Goal: Task Accomplishment & Management: Use online tool/utility

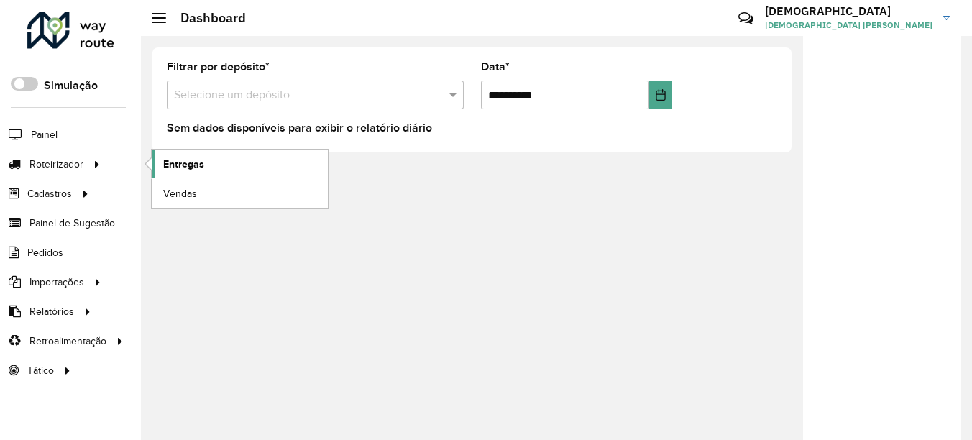
click at [190, 167] on span "Entregas" at bounding box center [183, 164] width 41 height 15
click at [203, 163] on span "Entregas" at bounding box center [183, 164] width 41 height 15
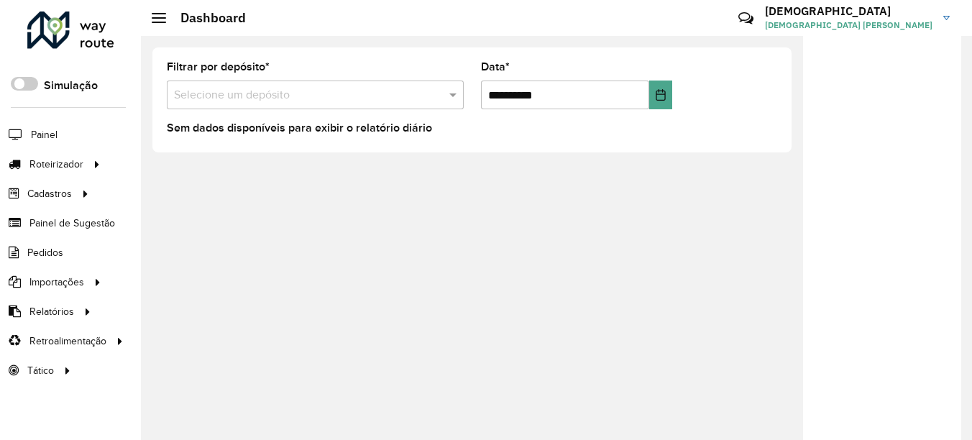
click at [901, 342] on div at bounding box center [882, 242] width 158 height 413
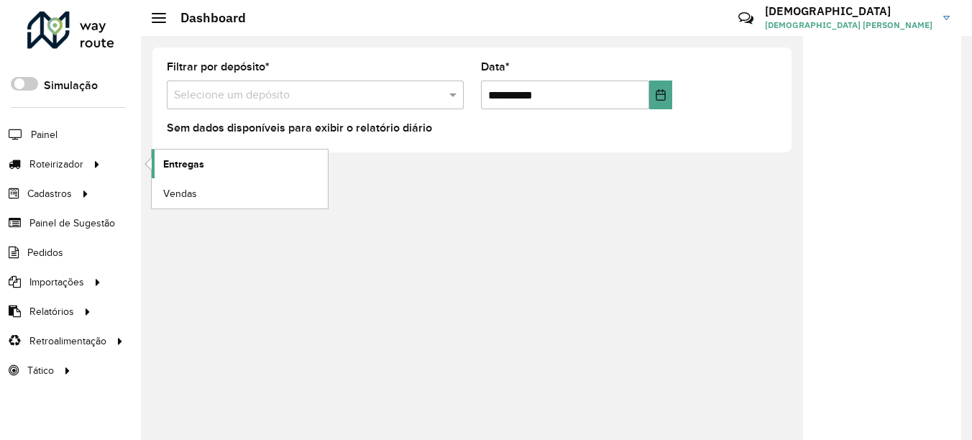
click at [183, 162] on span "Entregas" at bounding box center [183, 164] width 41 height 15
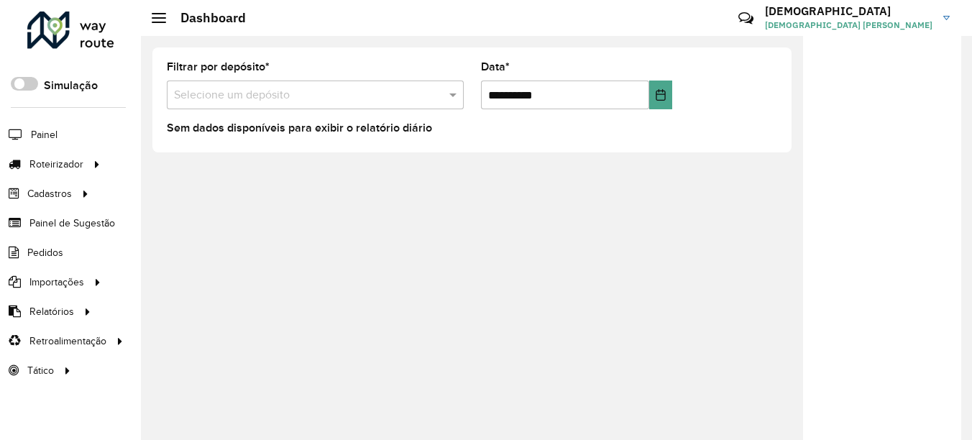
drag, startPoint x: 873, startPoint y: 304, endPoint x: 830, endPoint y: 321, distance: 45.8
click at [872, 305] on div at bounding box center [882, 242] width 158 height 413
click at [931, 305] on div at bounding box center [882, 242] width 158 height 413
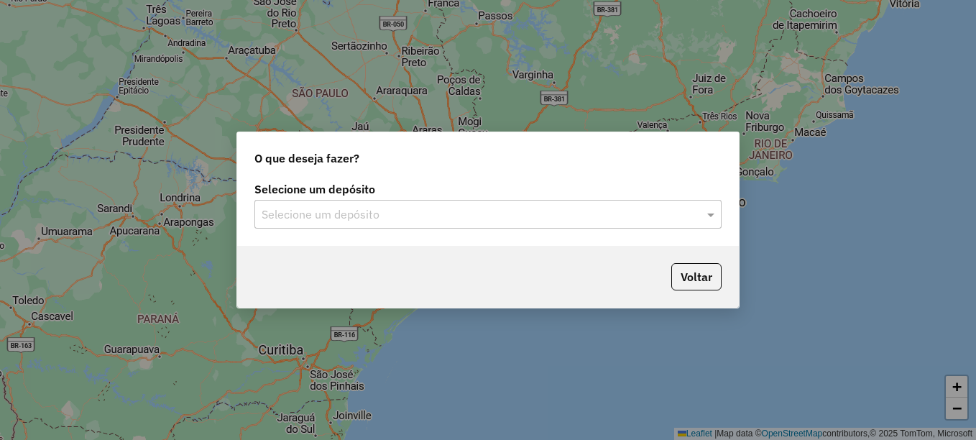
click at [335, 218] on input "text" at bounding box center [474, 214] width 424 height 17
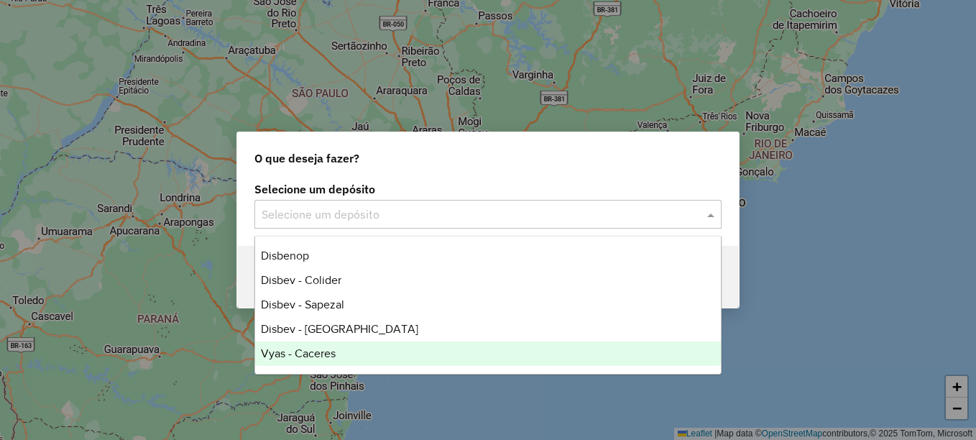
click at [323, 354] on span "Vyas - Caceres" at bounding box center [298, 353] width 75 height 12
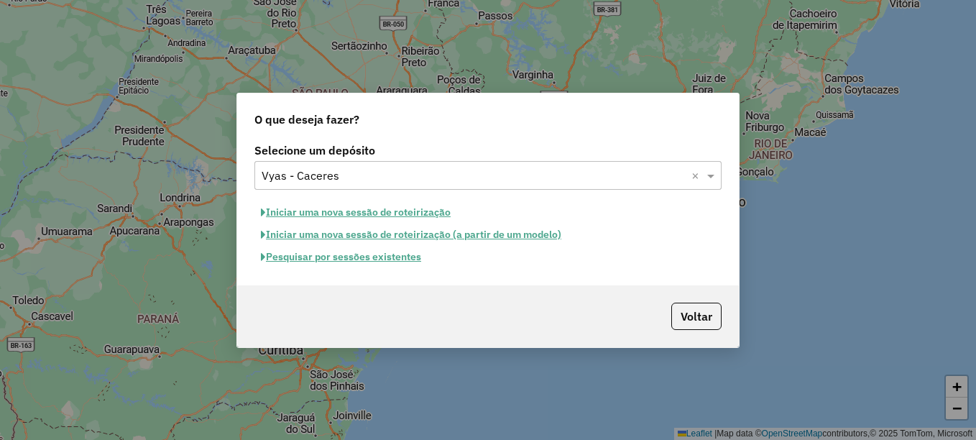
click at [391, 256] on button "Pesquisar por sessões existentes" at bounding box center [340, 257] width 173 height 22
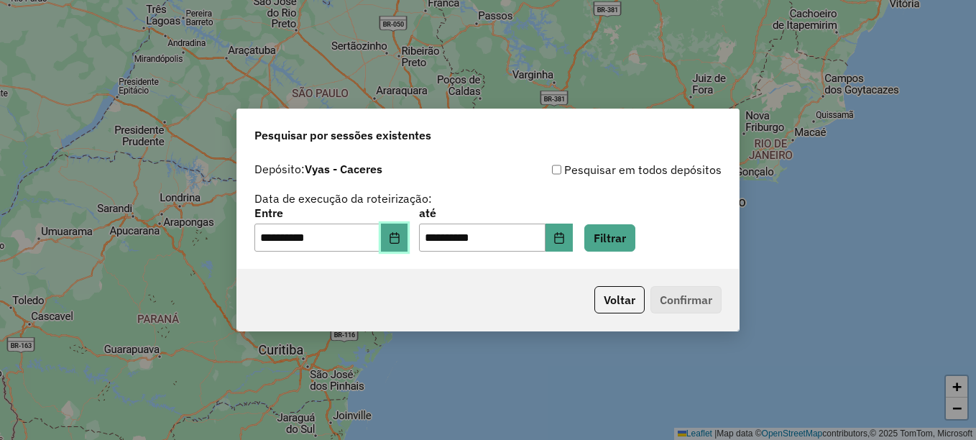
click at [400, 241] on icon "Choose Date" at bounding box center [395, 238] width 12 height 12
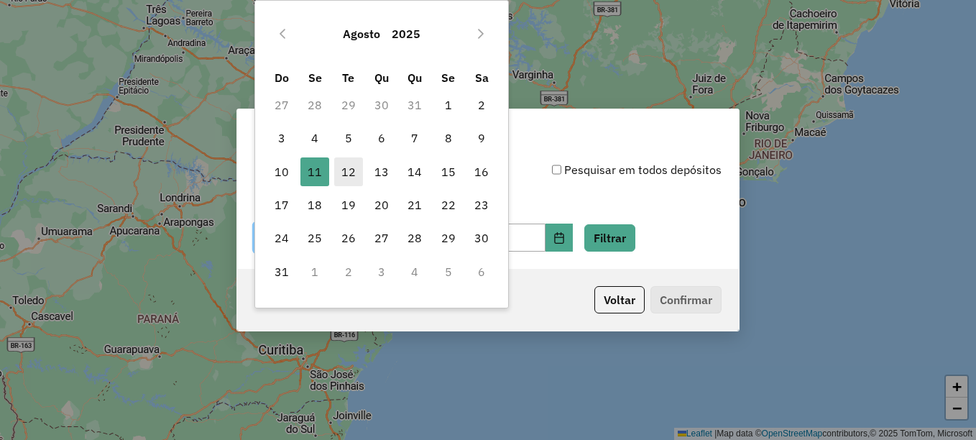
click at [353, 168] on span "12" at bounding box center [348, 171] width 29 height 29
type input "**********"
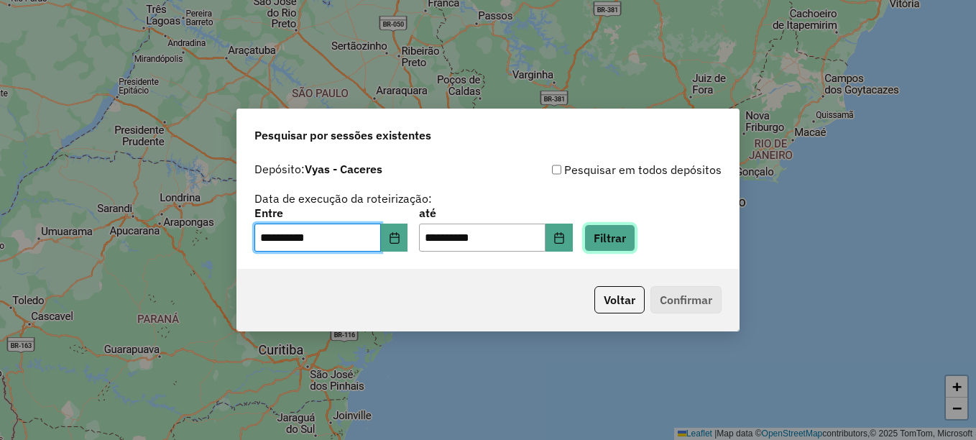
click at [635, 241] on button "Filtrar" at bounding box center [609, 237] width 51 height 27
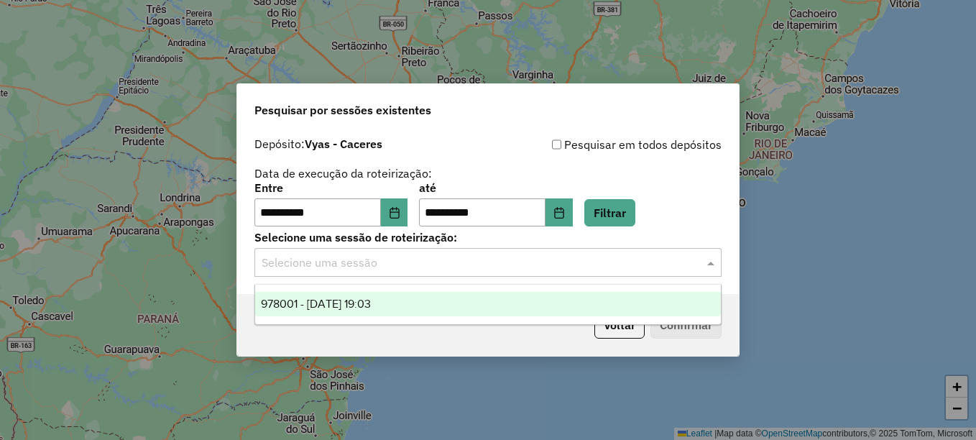
click at [364, 267] on input "text" at bounding box center [474, 262] width 424 height 17
click at [353, 305] on span "978001 - 12/08/2025 19:03" at bounding box center [316, 304] width 110 height 12
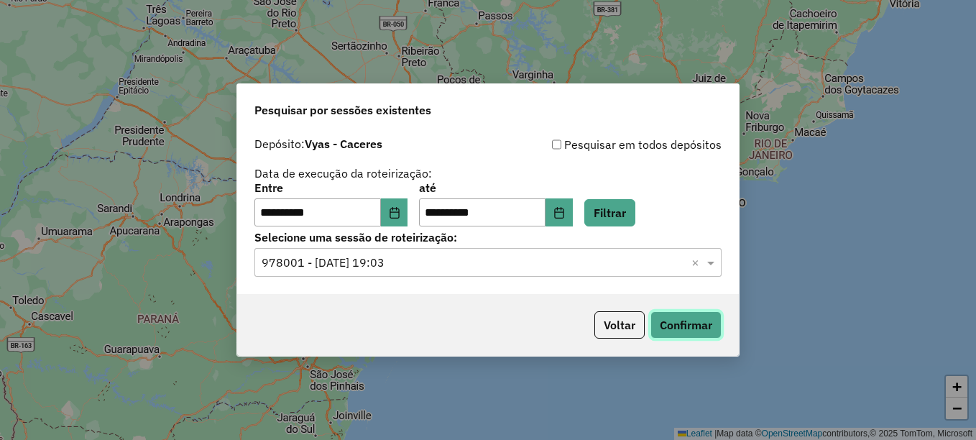
click at [679, 326] on button "Confirmar" at bounding box center [685, 324] width 71 height 27
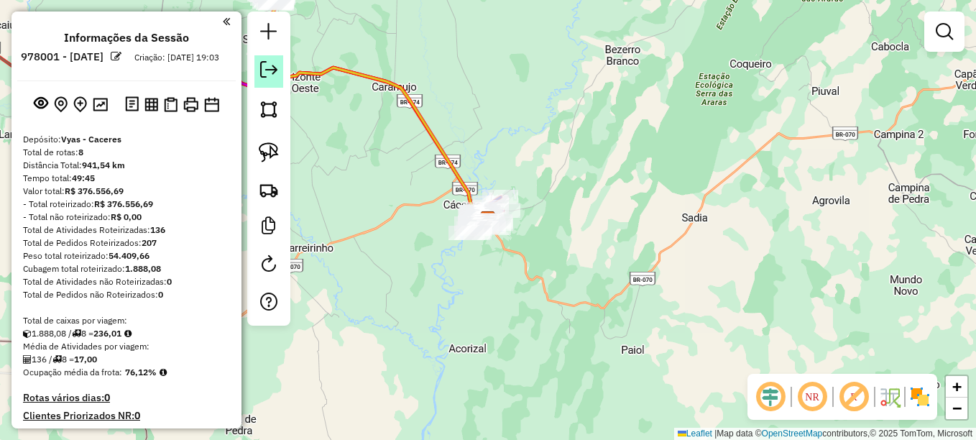
click at [266, 74] on em at bounding box center [268, 69] width 17 height 17
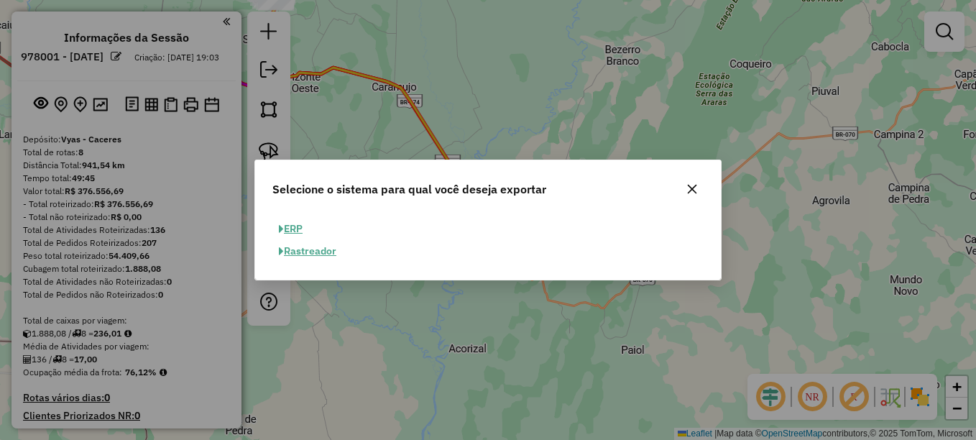
click at [292, 226] on button "ERP" at bounding box center [290, 229] width 37 height 22
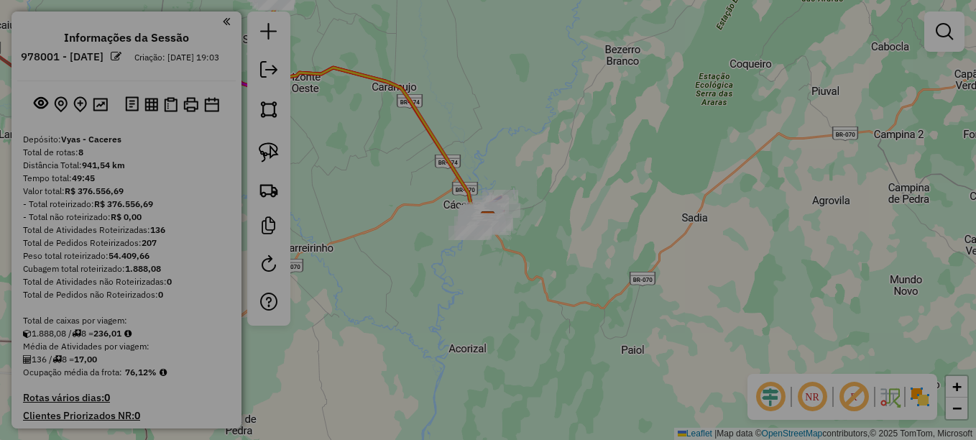
select select "**"
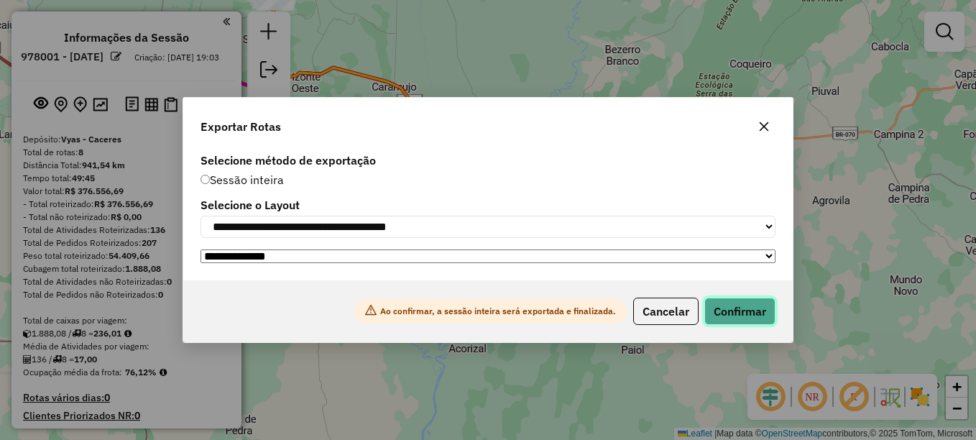
click at [750, 313] on button "Confirmar" at bounding box center [739, 311] width 71 height 27
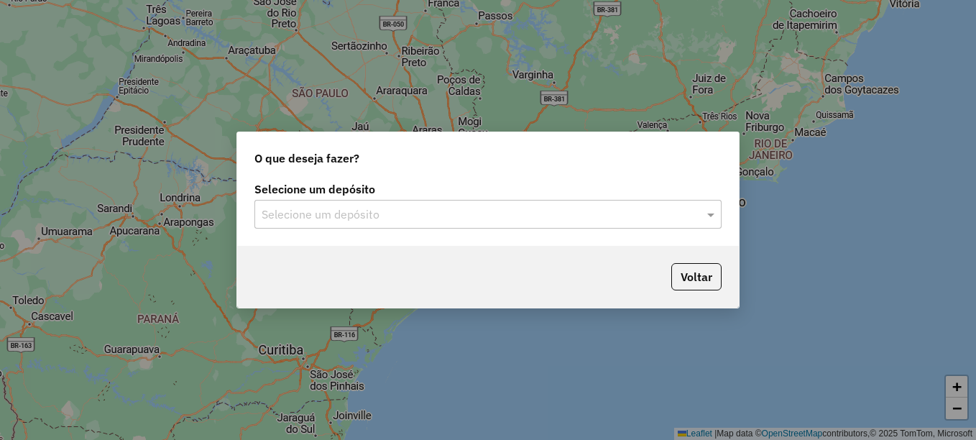
click at [372, 225] on div "Selecione um depósito" at bounding box center [487, 214] width 467 height 29
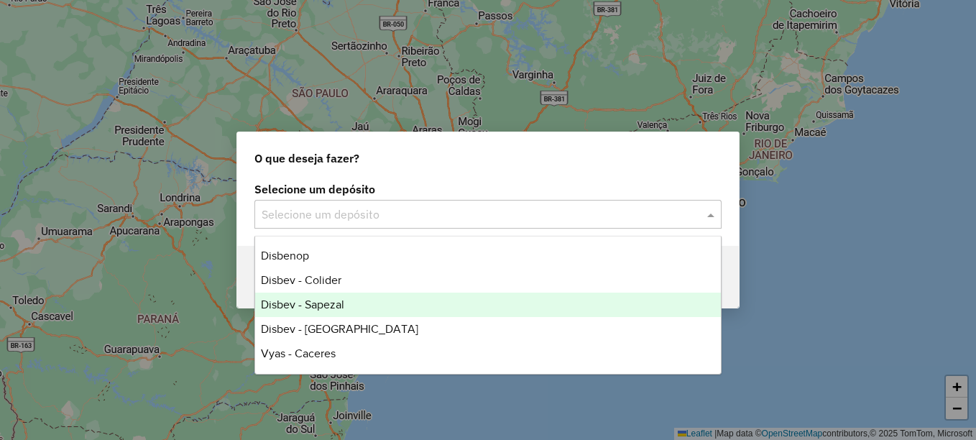
click at [339, 300] on span "Disbev - Sapezal" at bounding box center [302, 304] width 83 height 12
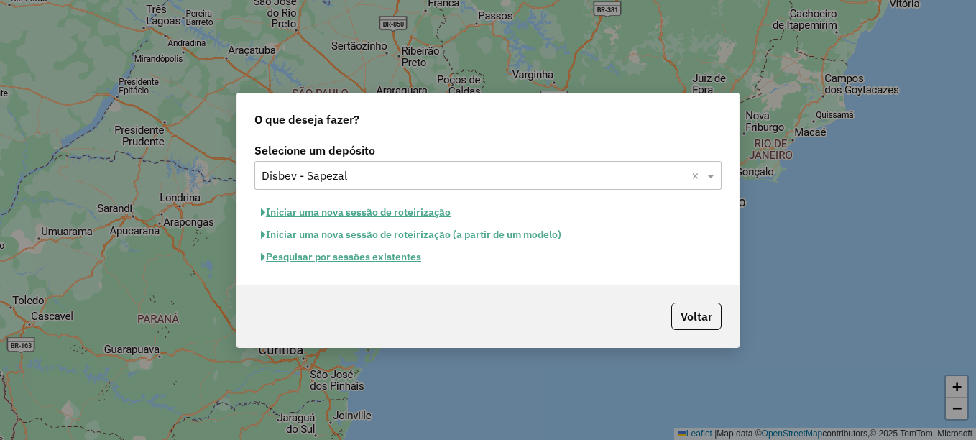
click at [366, 257] on button "Pesquisar por sessões existentes" at bounding box center [340, 257] width 173 height 22
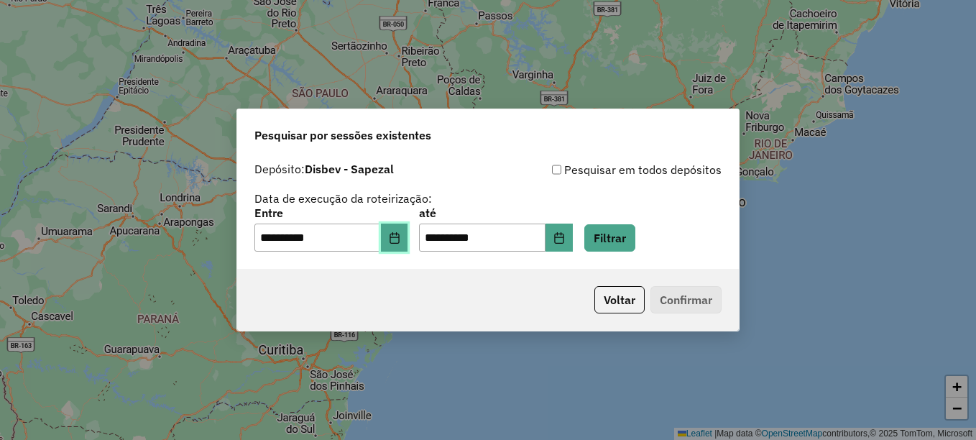
click at [399, 239] on icon "Choose Date" at bounding box center [395, 238] width 12 height 12
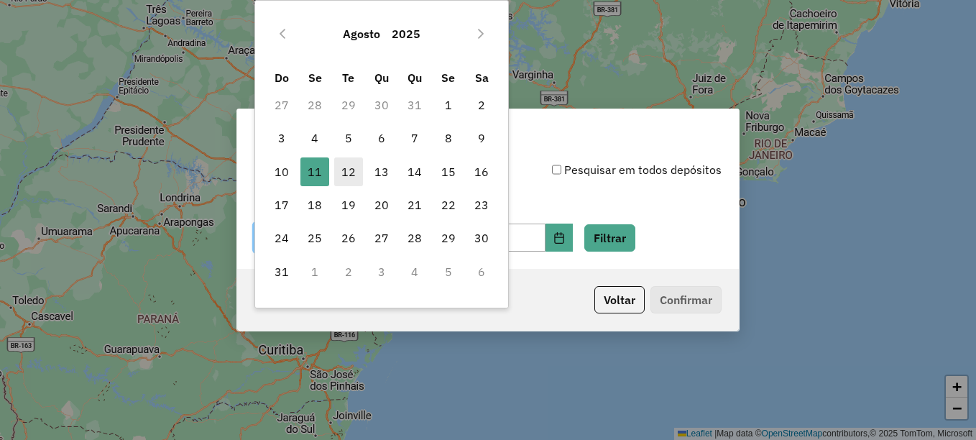
click at [346, 174] on span "12" at bounding box center [348, 171] width 29 height 29
type input "**********"
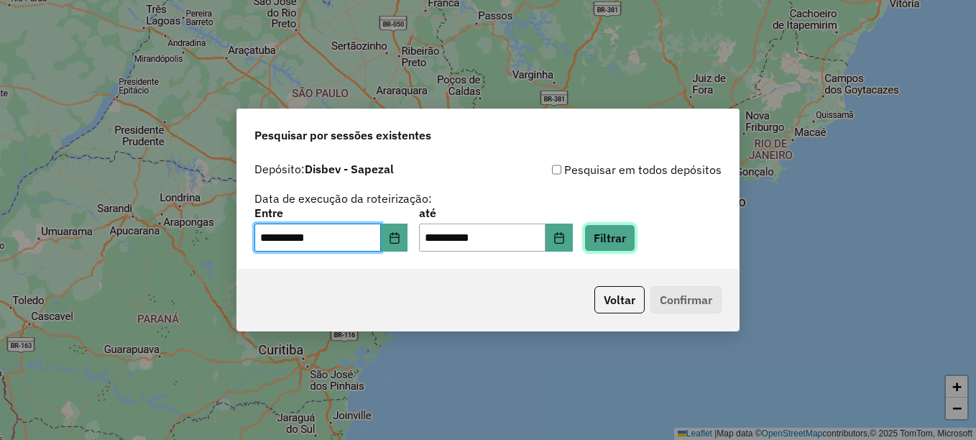
click at [617, 236] on button "Filtrar" at bounding box center [609, 237] width 51 height 27
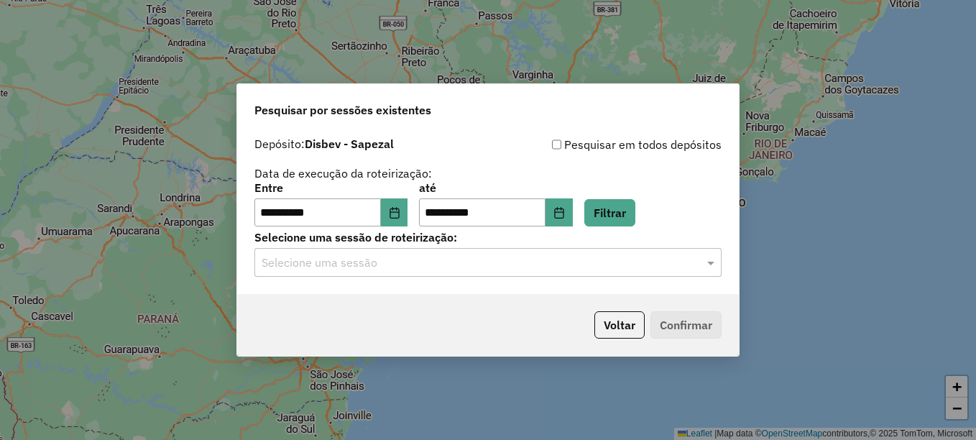
click at [391, 248] on div "Selecione uma sessão" at bounding box center [487, 262] width 467 height 29
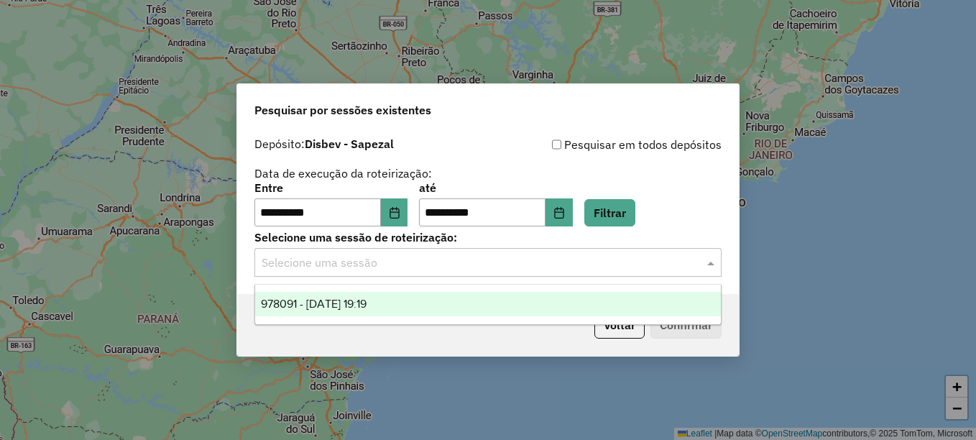
click at [330, 307] on span "978091 - 12/08/2025 19:19" at bounding box center [314, 304] width 106 height 12
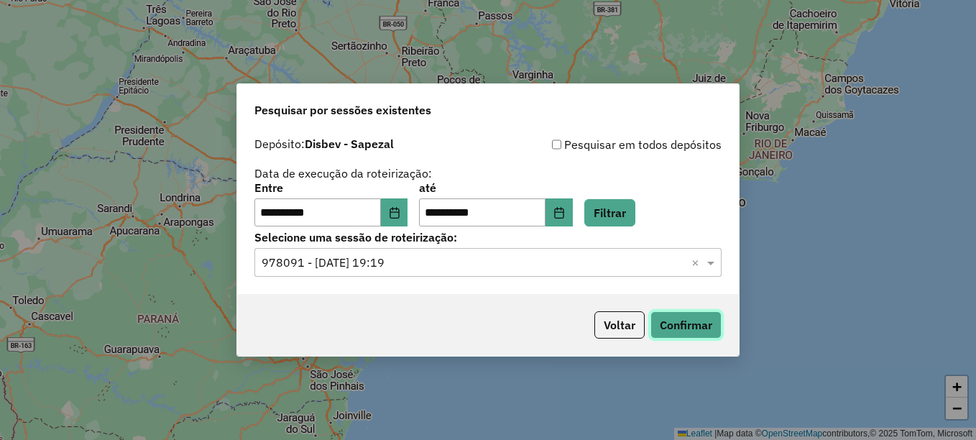
click at [692, 322] on button "Confirmar" at bounding box center [685, 324] width 71 height 27
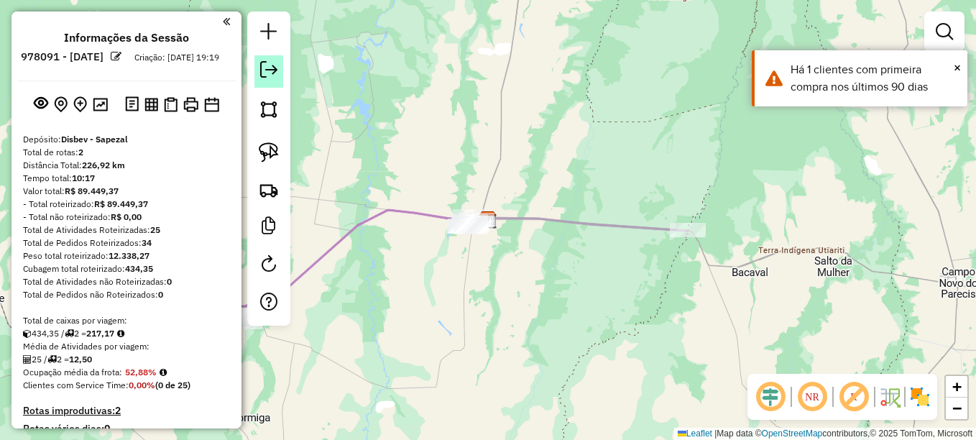
click at [282, 70] on link at bounding box center [268, 71] width 29 height 32
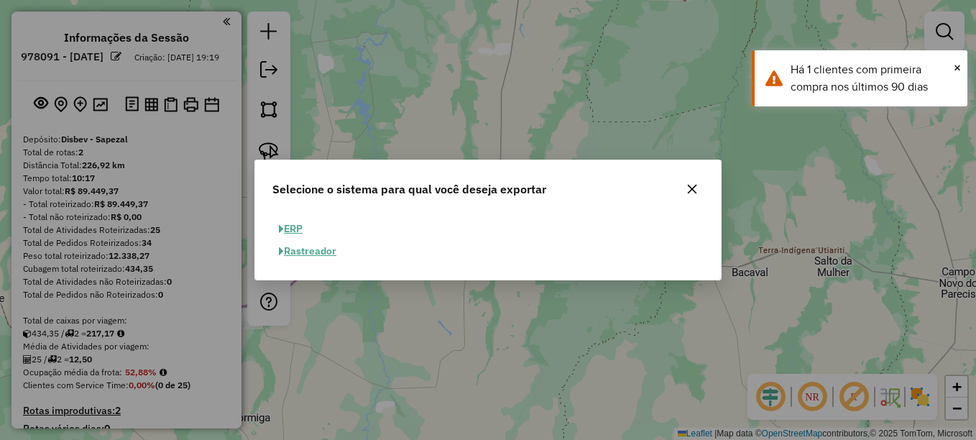
click at [298, 227] on button "ERP" at bounding box center [290, 229] width 37 height 22
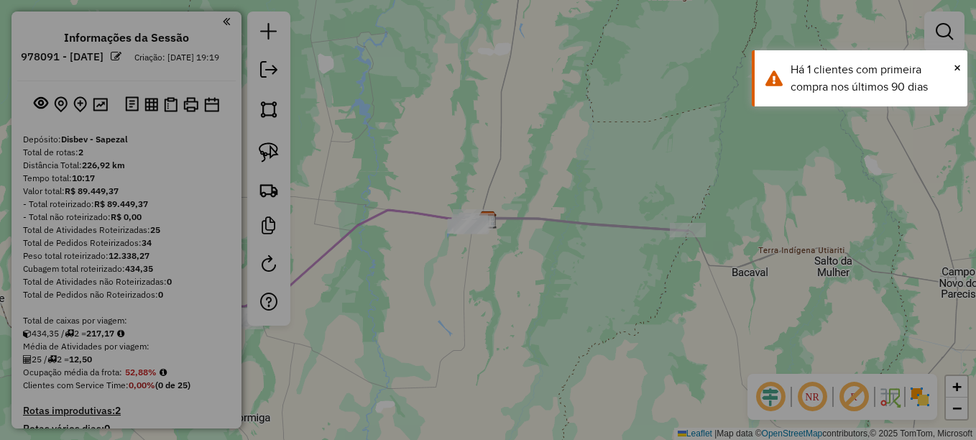
select select "**"
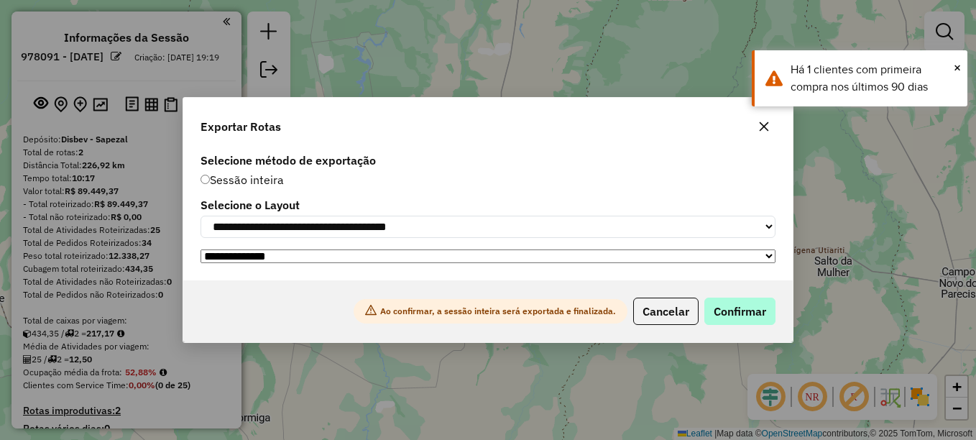
drag, startPoint x: 735, startPoint y: 300, endPoint x: 729, endPoint y: 307, distance: 9.1
click at [732, 303] on div "Ao confirmar, a sessão inteira será exportada e finalizada. Cancelar Confirmar" at bounding box center [488, 311] width 610 height 62
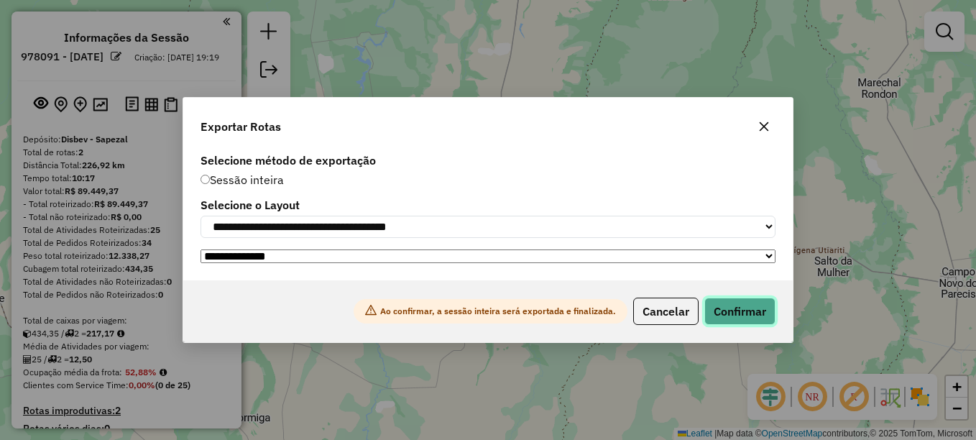
click at [727, 310] on button "Confirmar" at bounding box center [739, 311] width 71 height 27
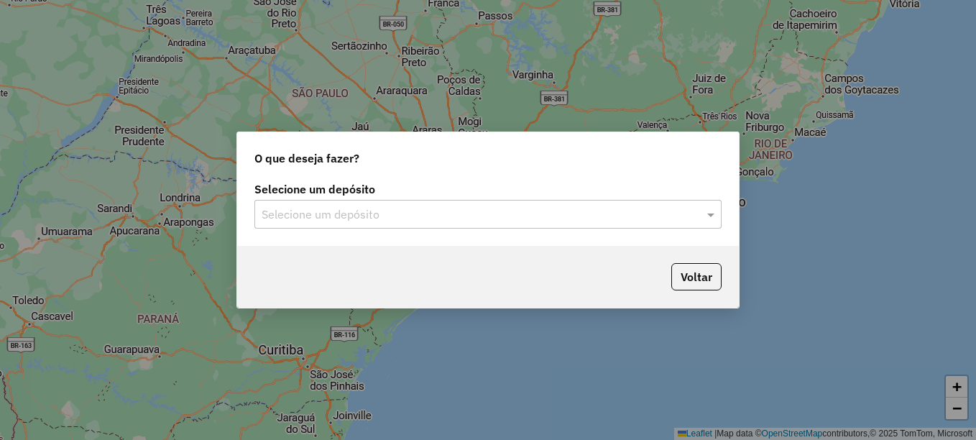
click at [311, 217] on input "text" at bounding box center [474, 214] width 424 height 17
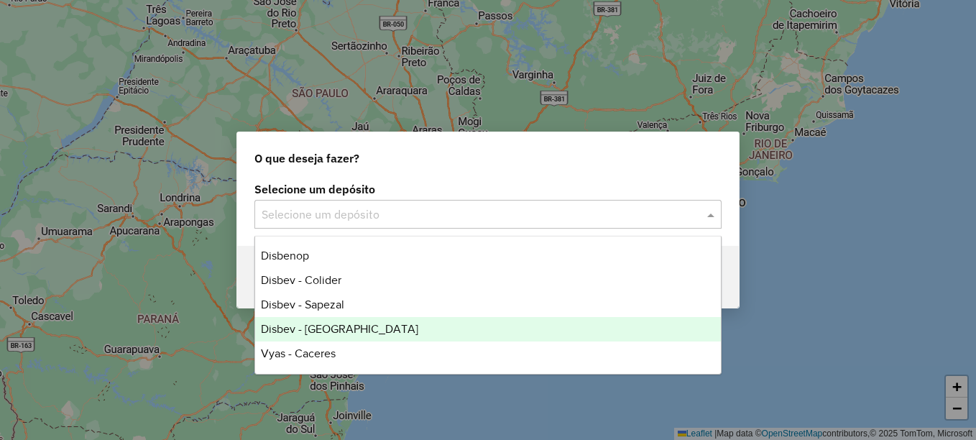
click at [336, 334] on div "Disbev - [GEOGRAPHIC_DATA]" at bounding box center [488, 329] width 466 height 24
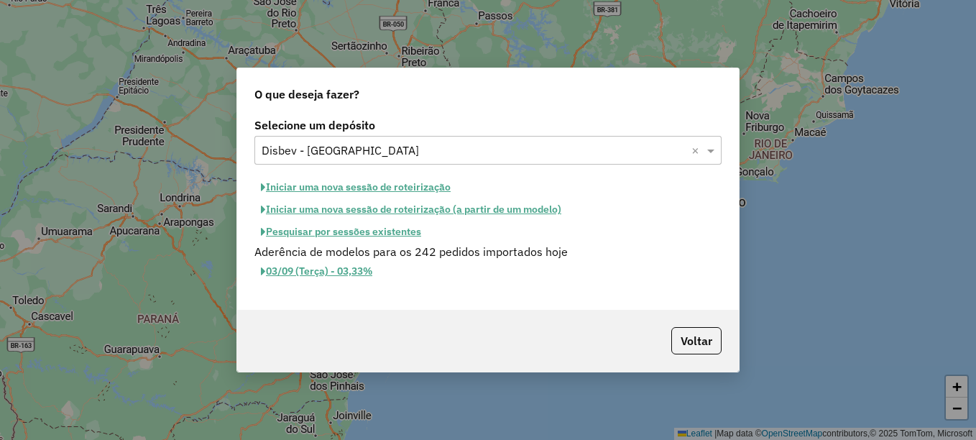
click at [364, 228] on button "Pesquisar por sessões existentes" at bounding box center [340, 232] width 173 height 22
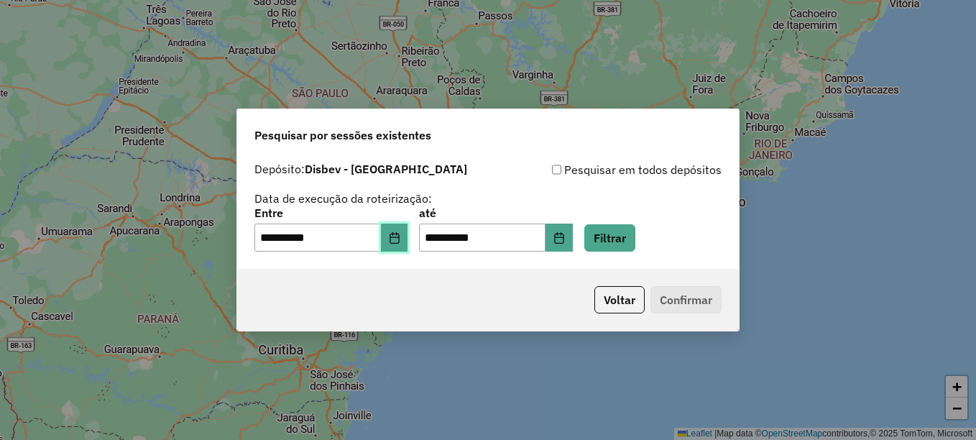
click at [399, 241] on icon "Choose Date" at bounding box center [395, 238] width 12 height 12
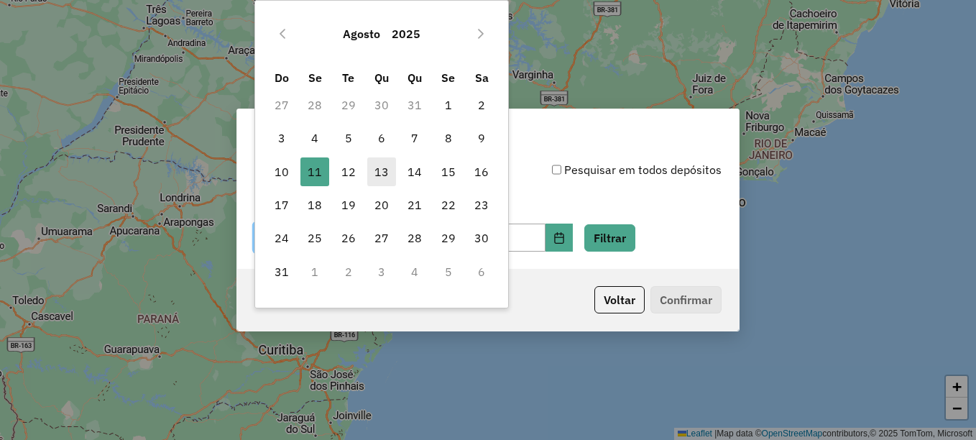
drag, startPoint x: 351, startPoint y: 167, endPoint x: 372, endPoint y: 178, distance: 23.1
click at [351, 170] on span "12" at bounding box center [348, 171] width 29 height 29
type input "**********"
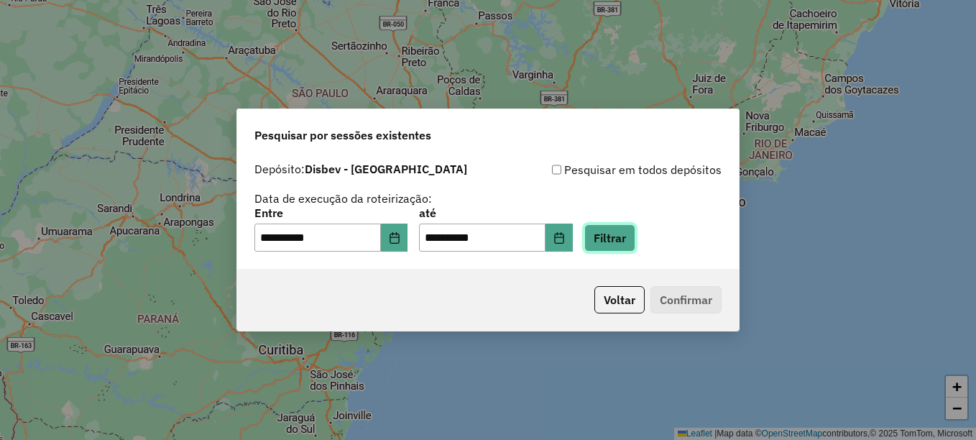
click at [620, 230] on button "Filtrar" at bounding box center [609, 237] width 51 height 27
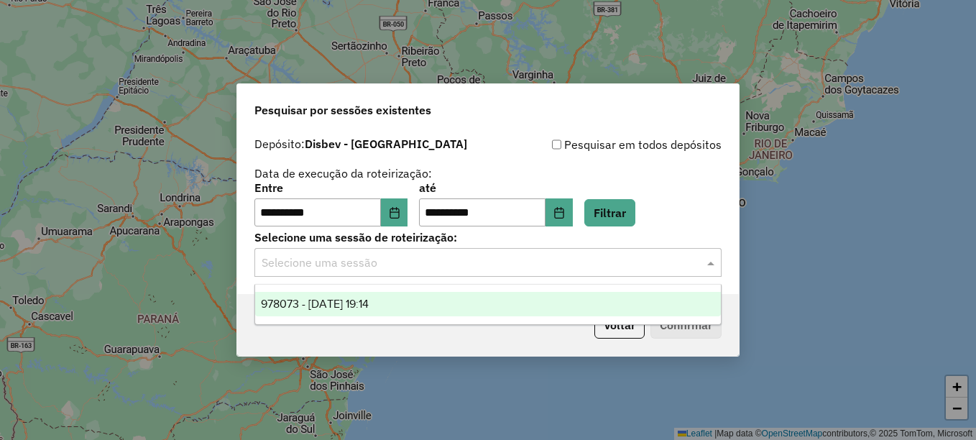
click at [463, 256] on input "text" at bounding box center [474, 262] width 424 height 17
click at [362, 303] on span "978073 - 12/08/2025 19:14" at bounding box center [315, 304] width 108 height 12
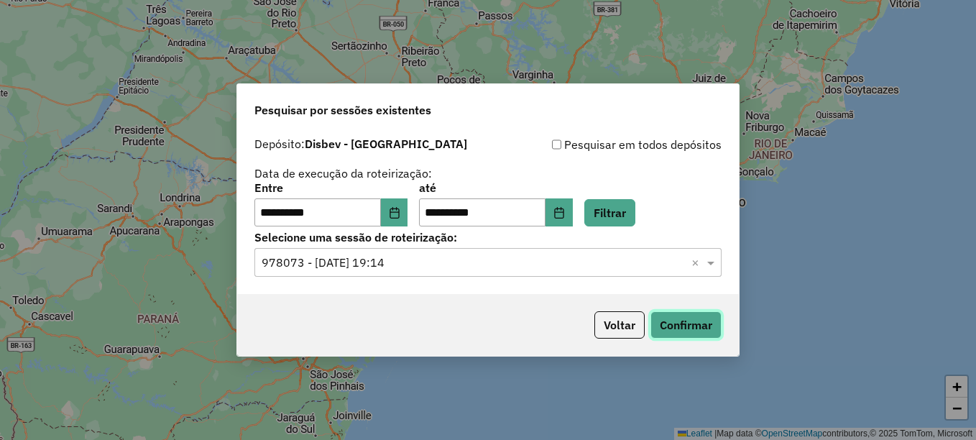
click at [680, 337] on button "Confirmar" at bounding box center [685, 324] width 71 height 27
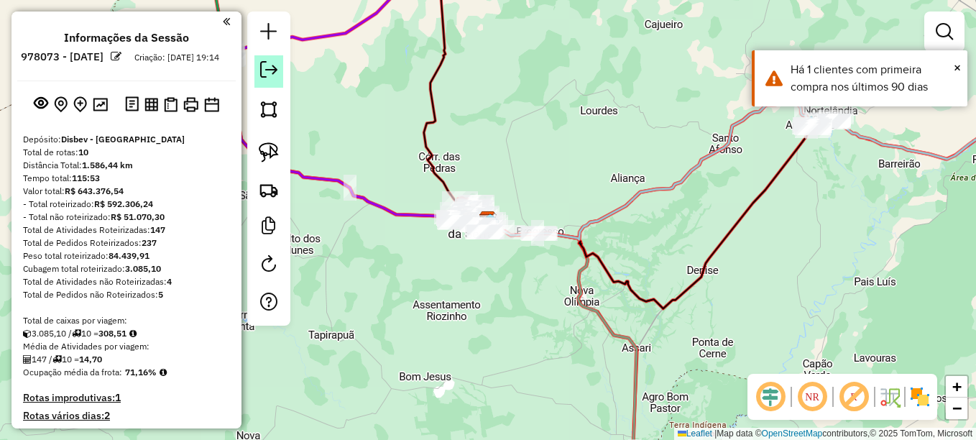
click at [265, 66] on em at bounding box center [268, 69] width 17 height 17
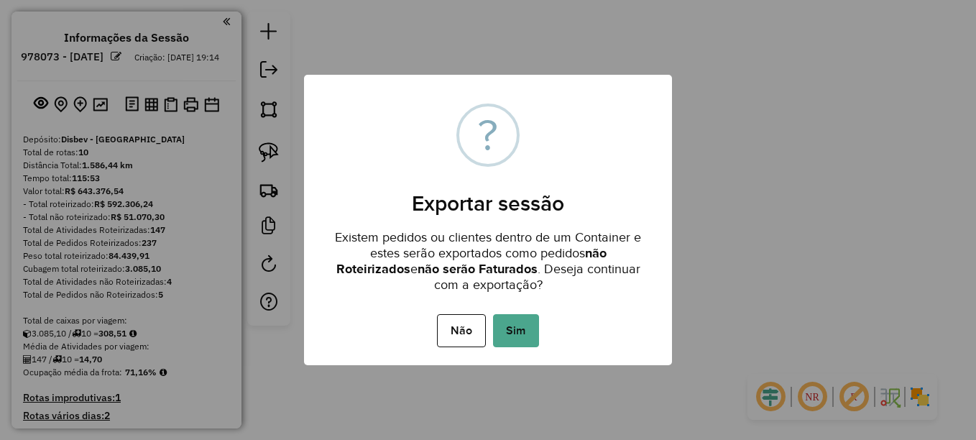
click at [539, 325] on div "Não No Sim" at bounding box center [488, 331] width 368 height 40
click at [531, 325] on button "Sim" at bounding box center [516, 330] width 46 height 33
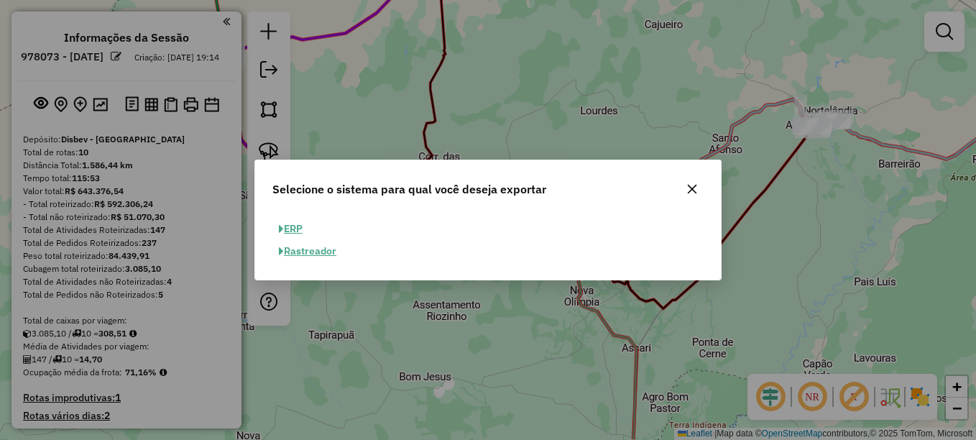
click at [301, 226] on button "ERP" at bounding box center [290, 229] width 37 height 22
select select "**"
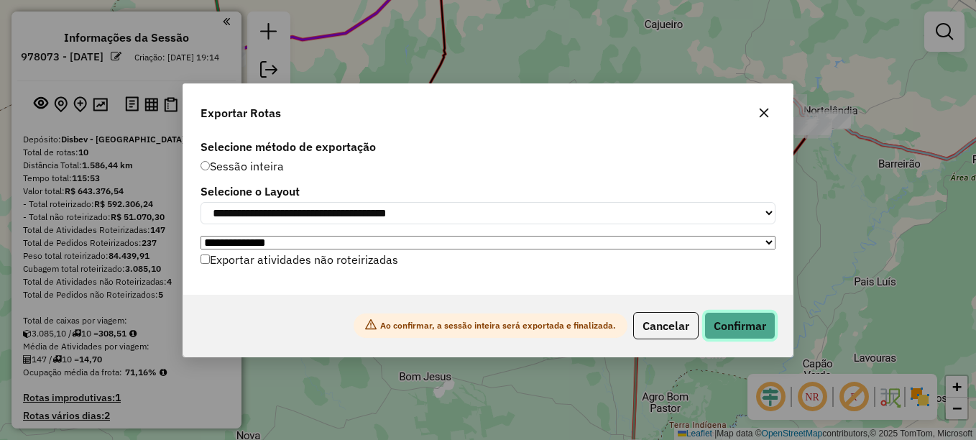
click at [736, 331] on button "Confirmar" at bounding box center [739, 325] width 71 height 27
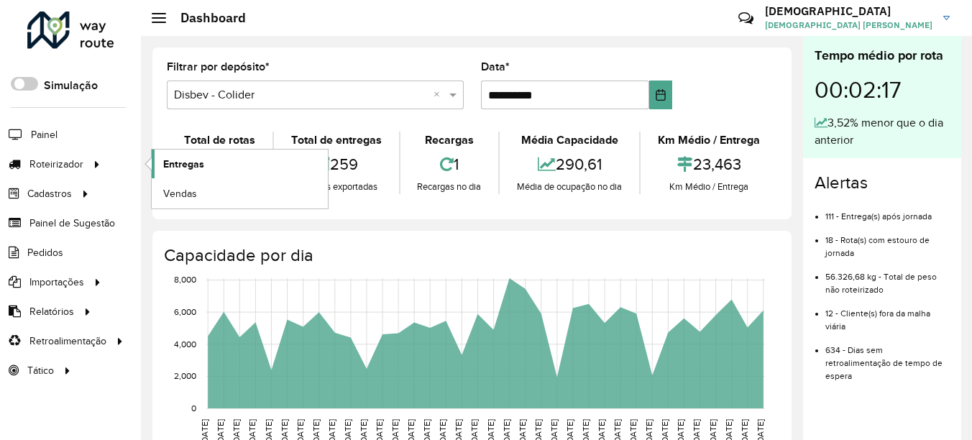
click at [208, 171] on link "Entregas" at bounding box center [240, 164] width 176 height 29
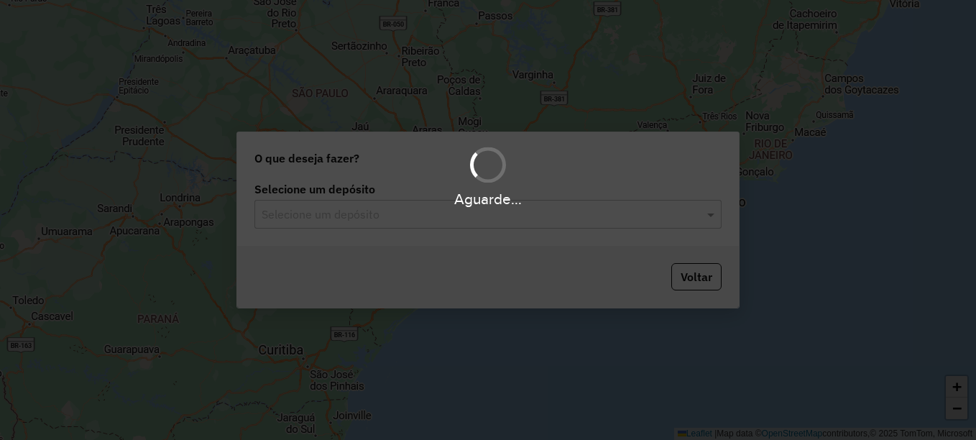
click at [344, 215] on input "text" at bounding box center [474, 214] width 424 height 17
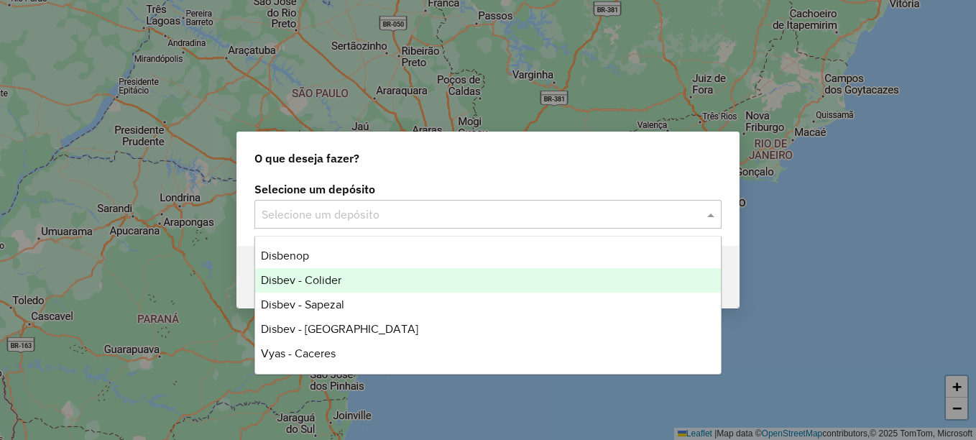
click at [323, 285] on span "Disbev - Colider" at bounding box center [301, 280] width 81 height 12
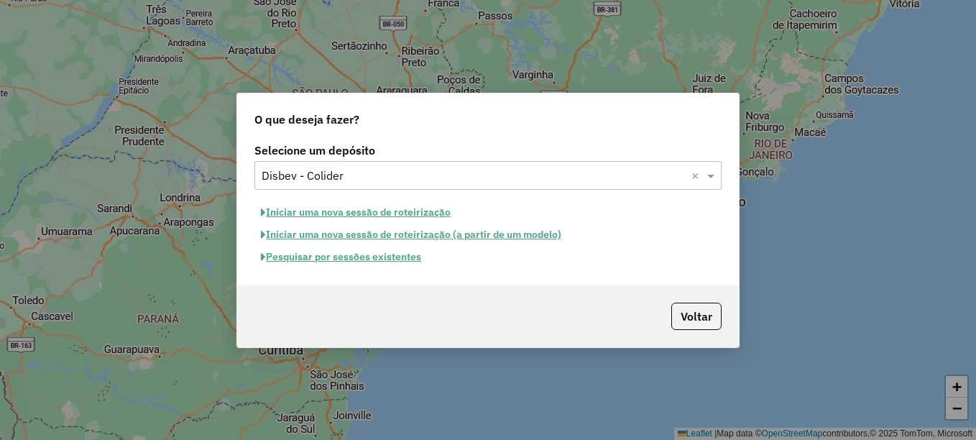
click at [359, 259] on button "Pesquisar por sessões existentes" at bounding box center [340, 257] width 173 height 22
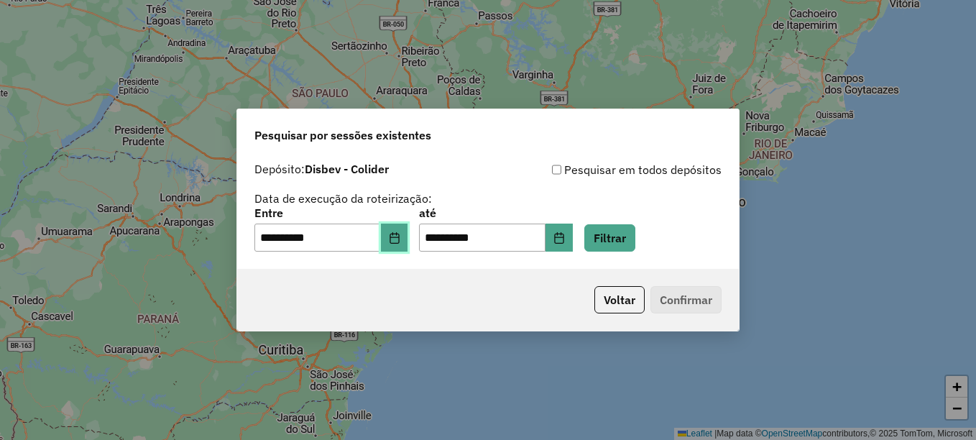
click at [400, 239] on icon "Choose Date" at bounding box center [395, 238] width 12 height 12
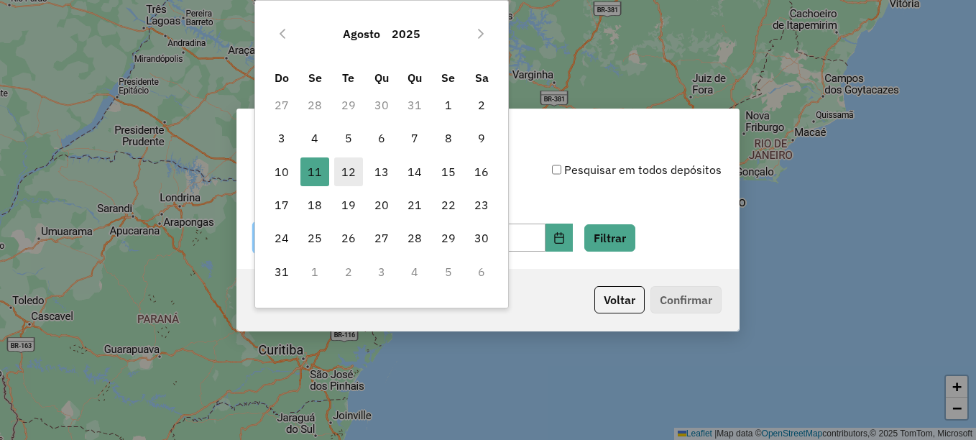
click at [352, 173] on span "12" at bounding box center [348, 171] width 29 height 29
type input "**********"
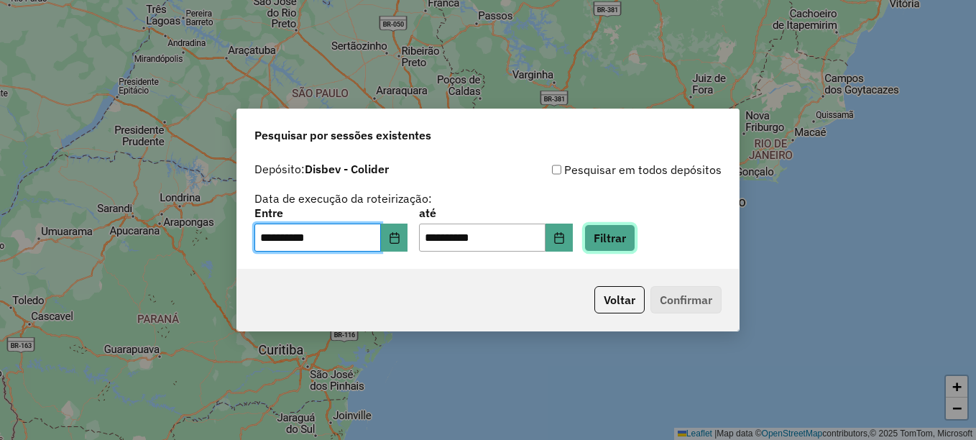
click at [635, 233] on button "Filtrar" at bounding box center [609, 237] width 51 height 27
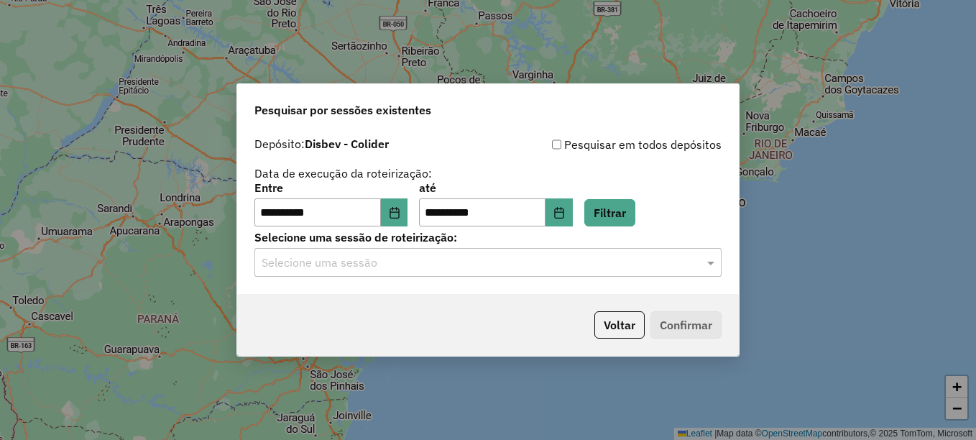
click at [472, 259] on input "text" at bounding box center [474, 262] width 424 height 17
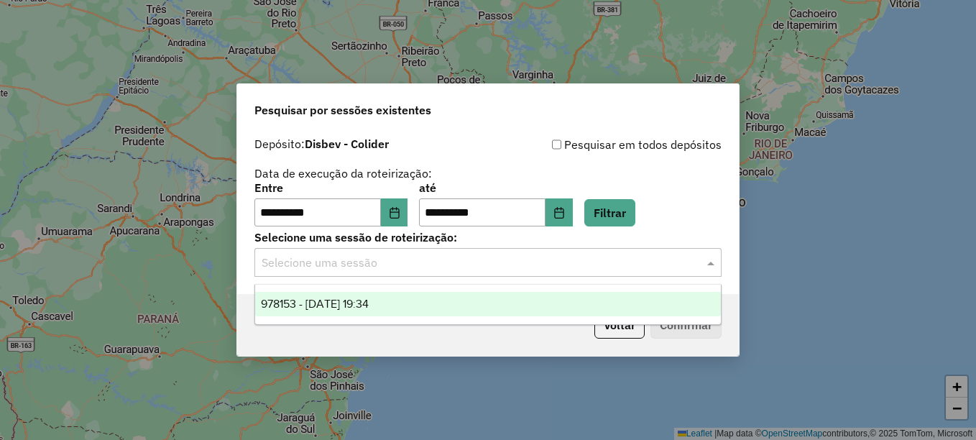
click at [328, 308] on span "978153 - 12/08/2025 19:34" at bounding box center [315, 304] width 108 height 12
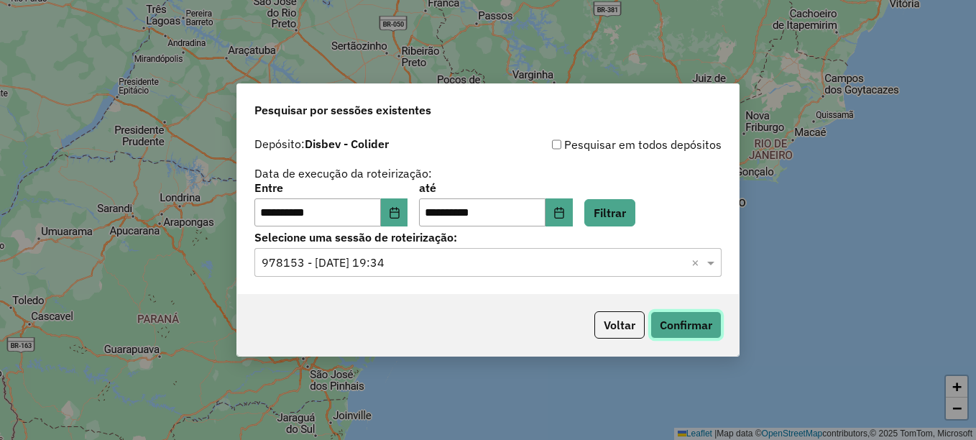
click at [691, 331] on button "Confirmar" at bounding box center [685, 324] width 71 height 27
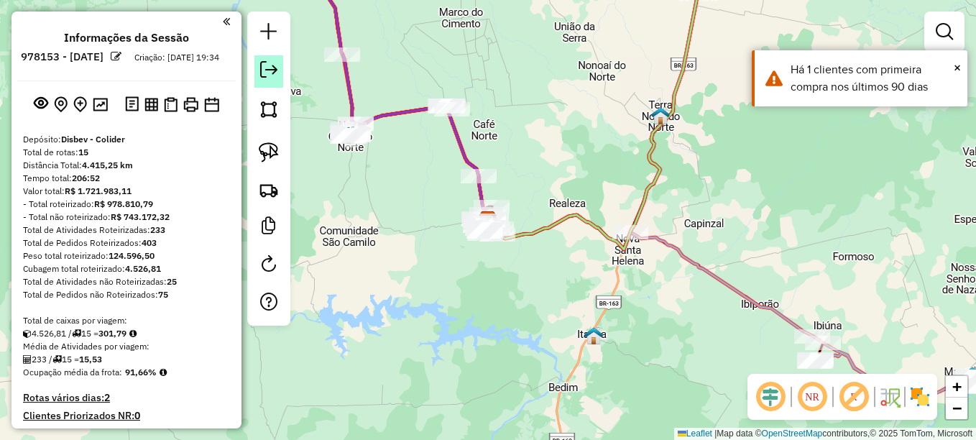
click at [266, 73] on em at bounding box center [268, 69] width 17 height 17
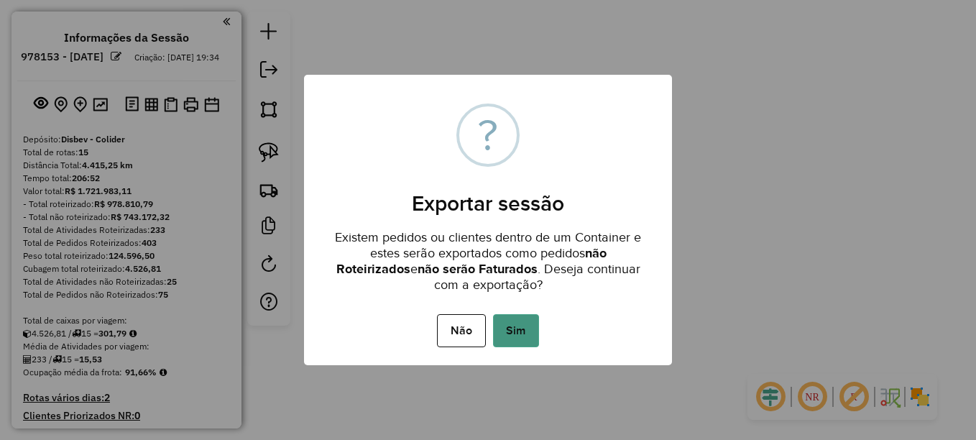
click at [523, 319] on button "Sim" at bounding box center [516, 330] width 46 height 33
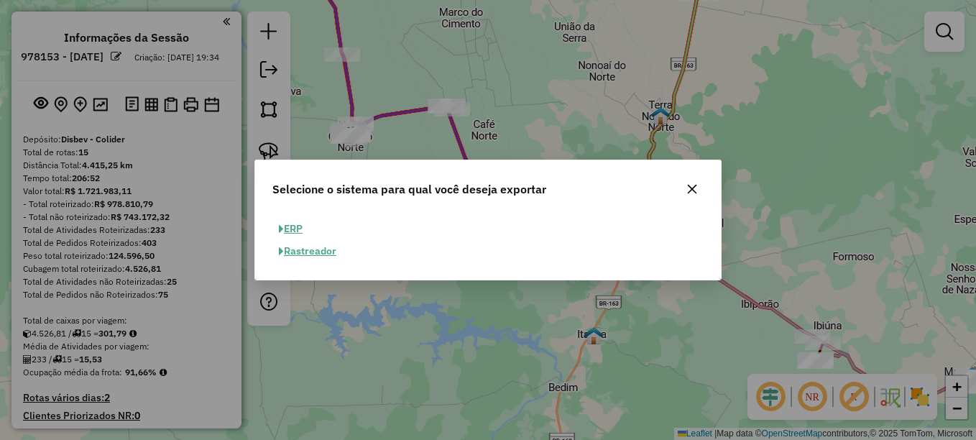
click at [282, 221] on button "ERP" at bounding box center [290, 229] width 37 height 22
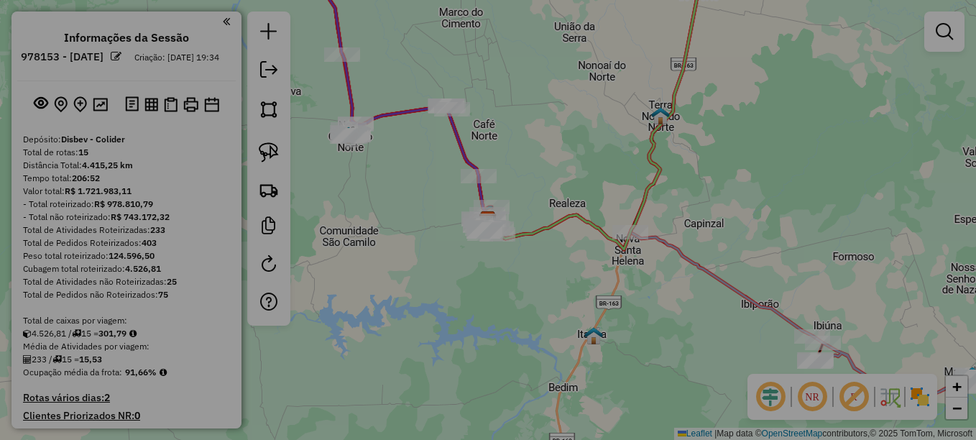
select select "**"
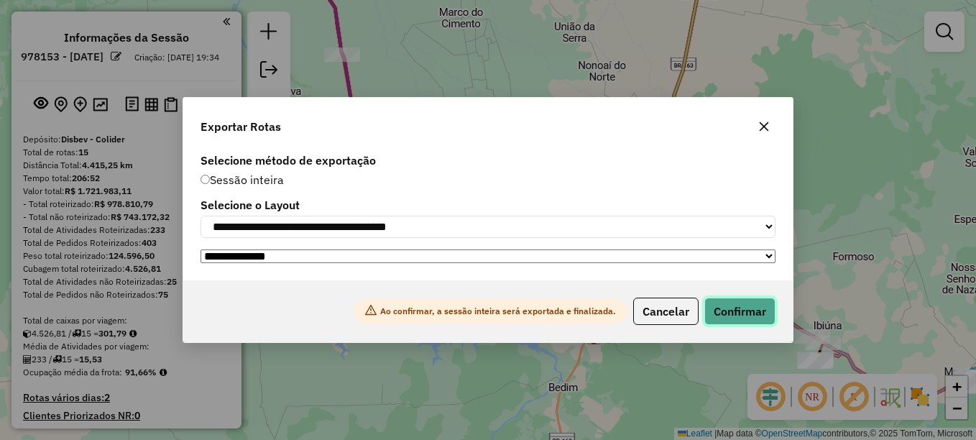
click at [750, 311] on button "Confirmar" at bounding box center [739, 311] width 71 height 27
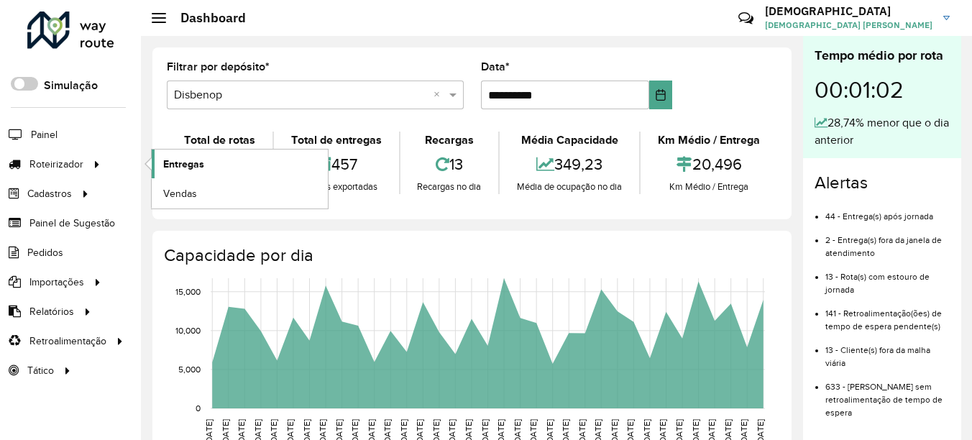
click at [182, 162] on span "Entregas" at bounding box center [183, 164] width 41 height 15
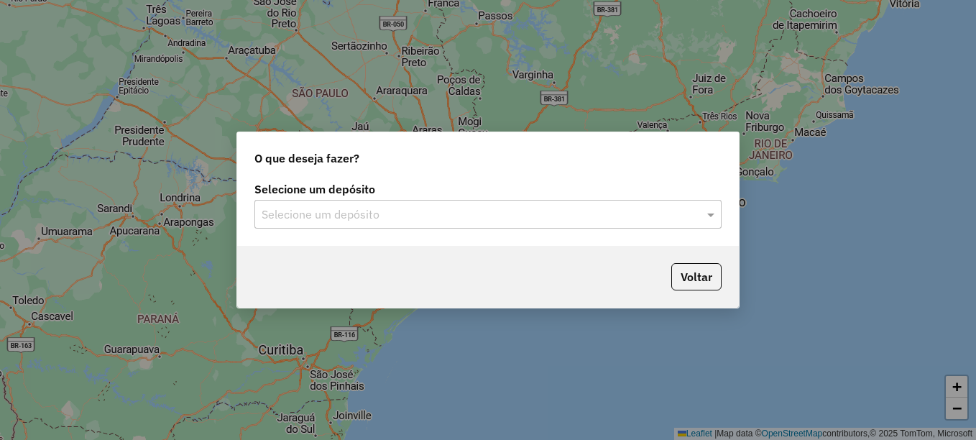
click at [344, 211] on input "text" at bounding box center [474, 214] width 424 height 17
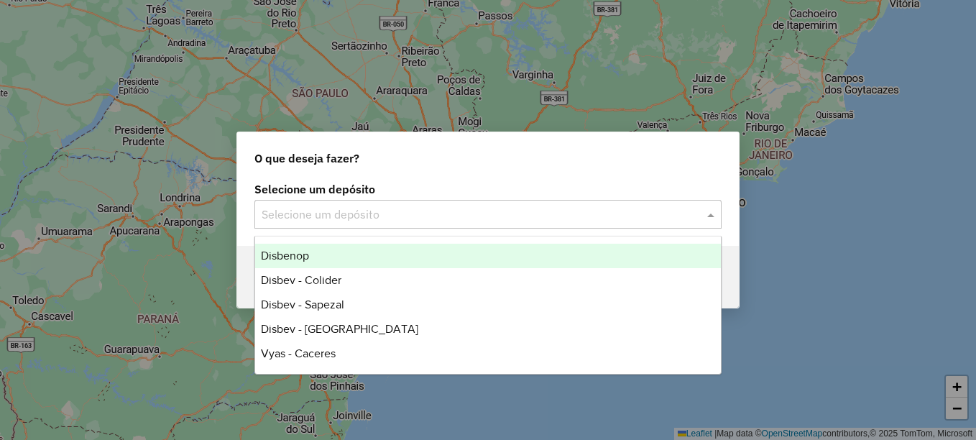
click at [318, 245] on div "Disbenop" at bounding box center [488, 256] width 466 height 24
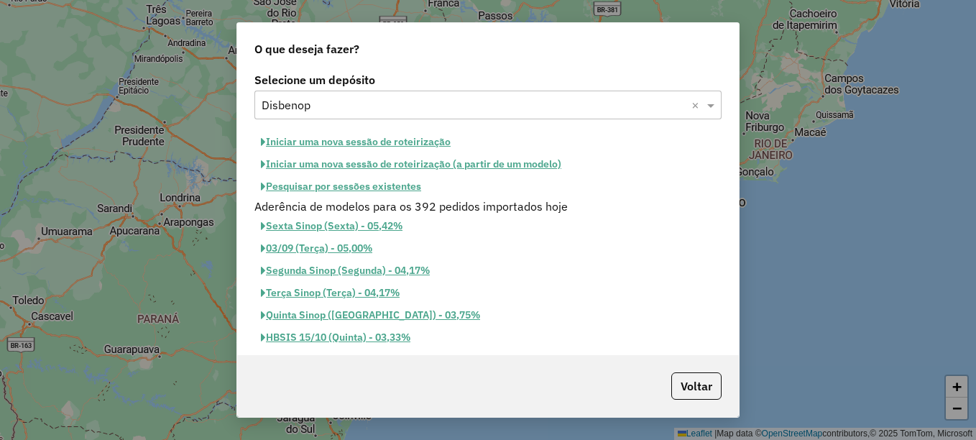
click at [366, 179] on button "Pesquisar por sessões existentes" at bounding box center [340, 186] width 173 height 22
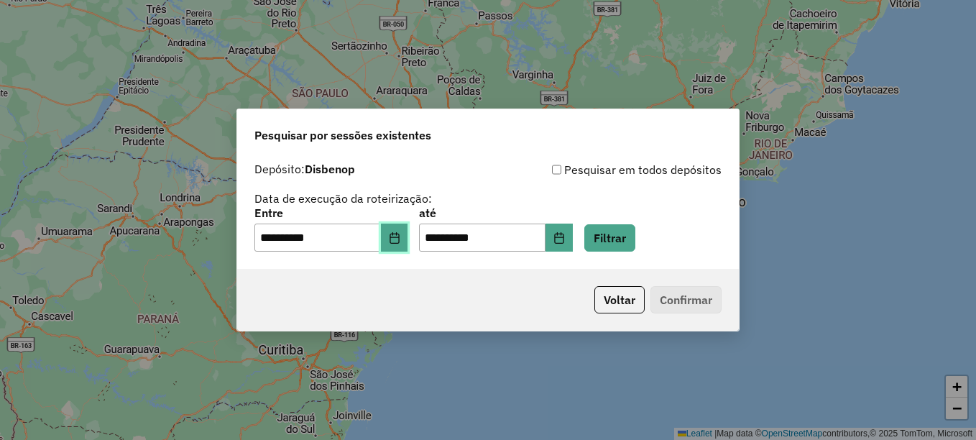
click at [399, 233] on icon "Choose Date" at bounding box center [394, 238] width 9 height 12
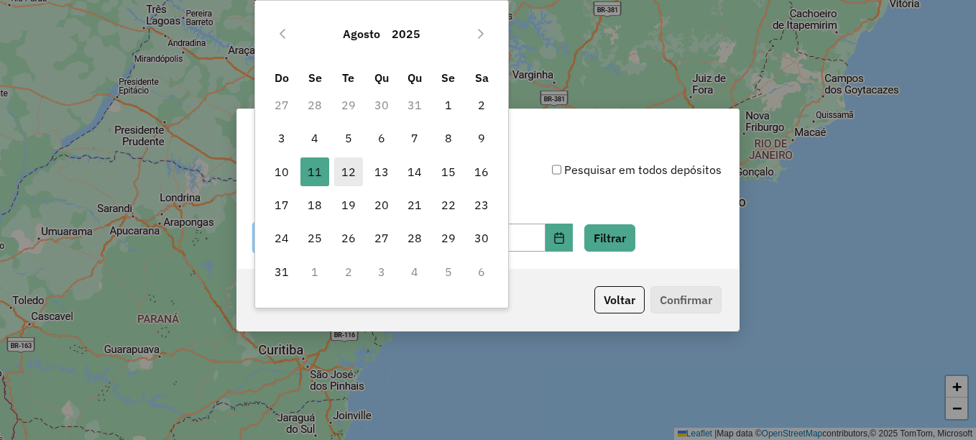
click at [342, 168] on span "12" at bounding box center [348, 171] width 29 height 29
type input "**********"
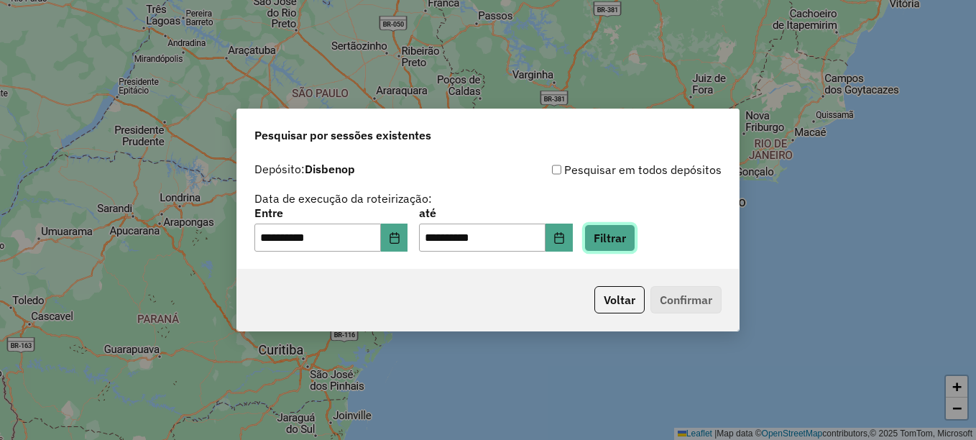
click at [615, 234] on button "Filtrar" at bounding box center [609, 237] width 51 height 27
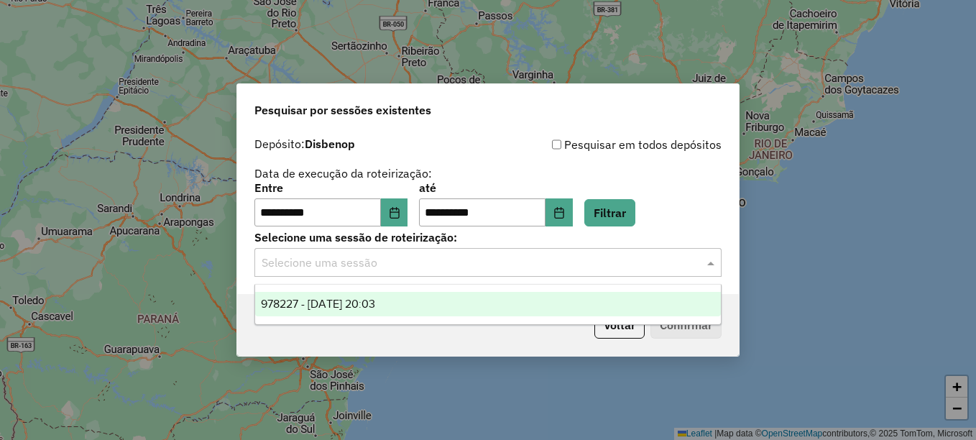
click at [346, 269] on input "text" at bounding box center [474, 262] width 424 height 17
drag, startPoint x: 332, startPoint y: 300, endPoint x: 296, endPoint y: 315, distance: 39.0
click at [331, 300] on span "978227 - 12/08/2025 20:03" at bounding box center [318, 304] width 114 height 12
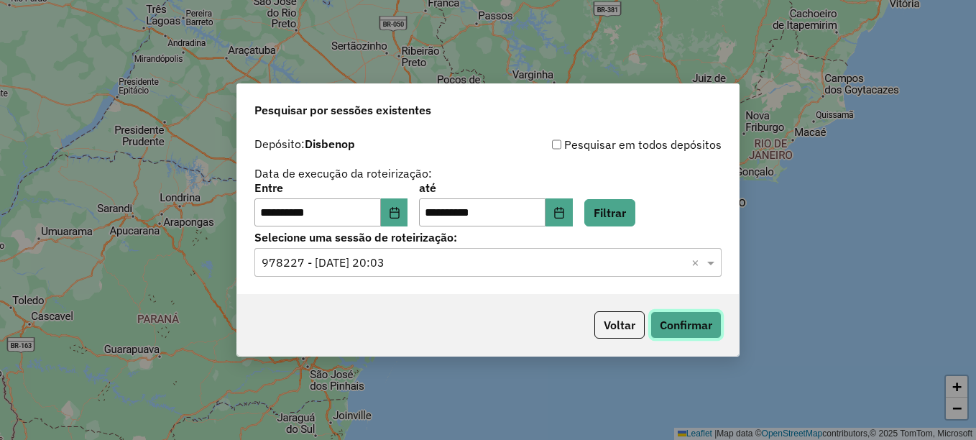
click at [694, 323] on button "Confirmar" at bounding box center [685, 324] width 71 height 27
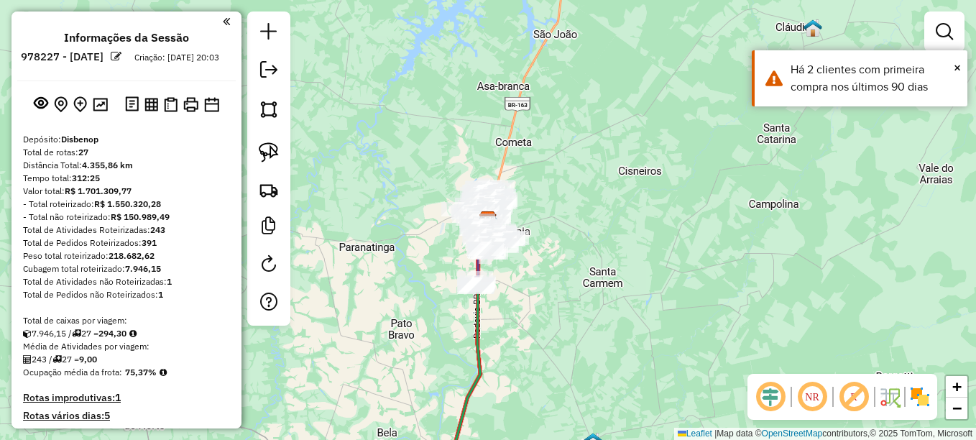
click at [283, 74] on div at bounding box center [268, 169] width 43 height 314
click at [279, 69] on link at bounding box center [268, 71] width 29 height 32
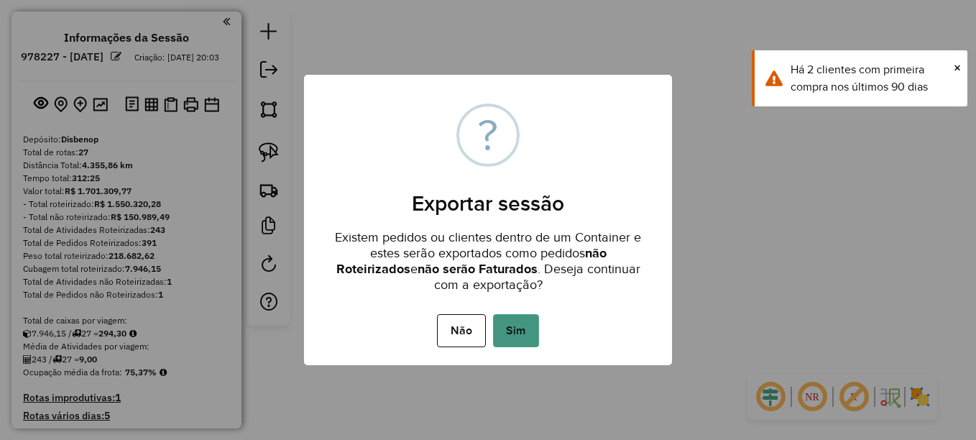
click at [527, 344] on button "Sim" at bounding box center [516, 330] width 46 height 33
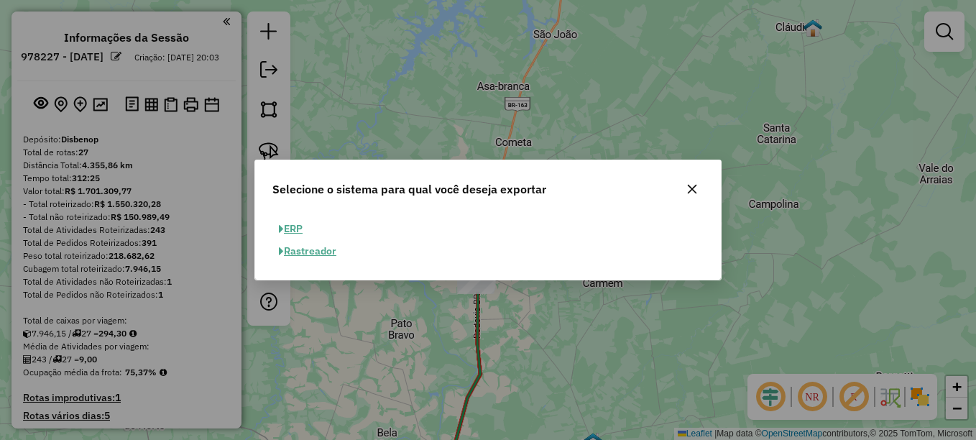
click at [295, 222] on button "ERP" at bounding box center [290, 229] width 37 height 22
select select "**"
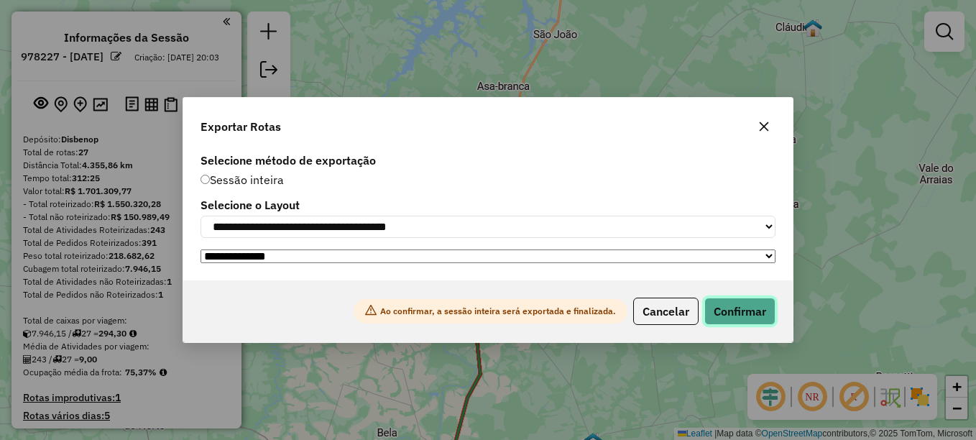
click at [760, 325] on button "Confirmar" at bounding box center [739, 311] width 71 height 27
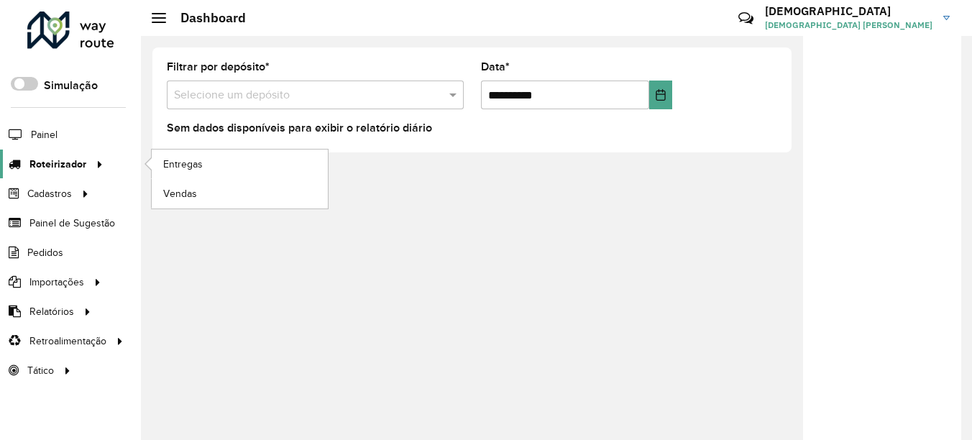
click at [60, 172] on link "Roteirizador" at bounding box center [54, 164] width 108 height 29
click at [189, 173] on link "Entregas" at bounding box center [240, 164] width 176 height 29
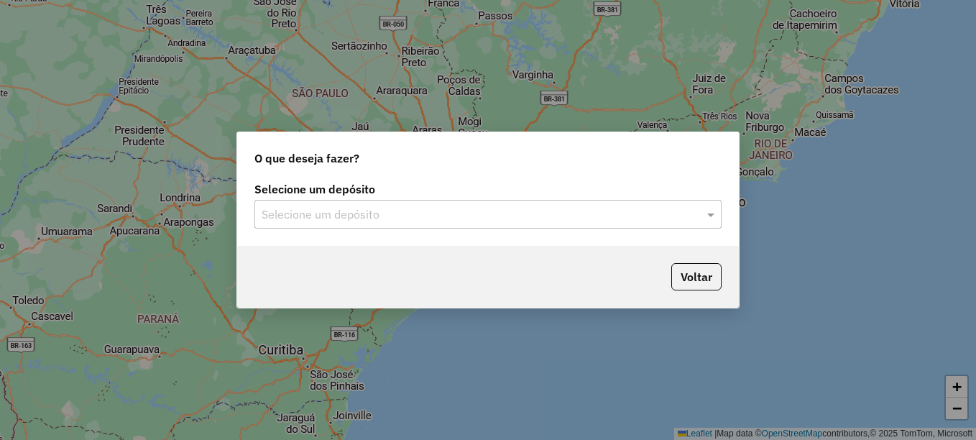
click at [311, 201] on div "Selecione um depósito" at bounding box center [487, 214] width 467 height 29
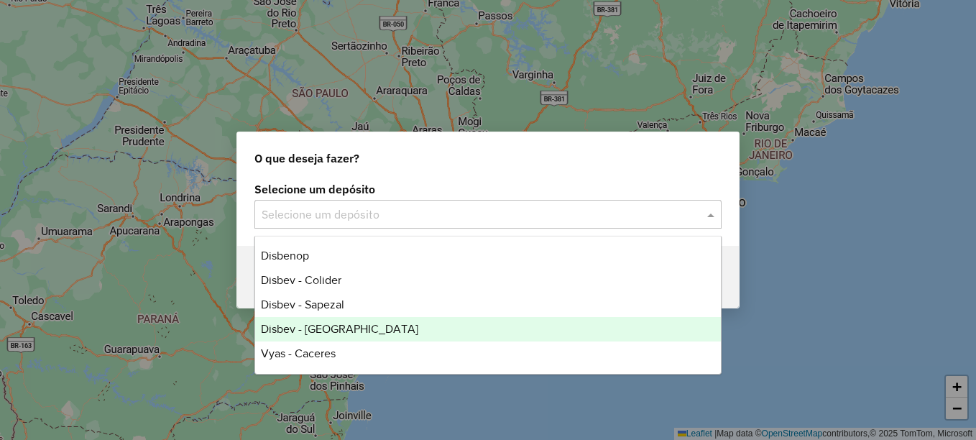
click at [331, 335] on div "Disbev - [GEOGRAPHIC_DATA]" at bounding box center [488, 329] width 466 height 24
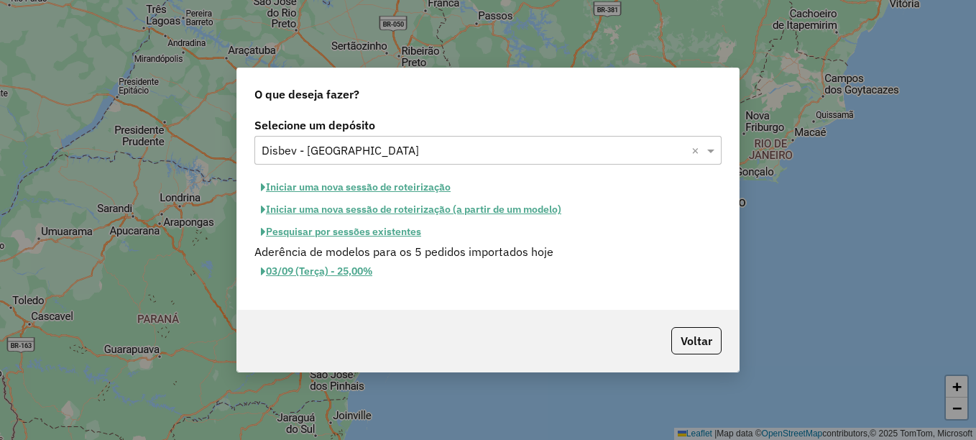
click at [390, 244] on div "Aderência de modelos para os 5 pedidos importados hoje" at bounding box center [488, 251] width 484 height 17
click at [390, 234] on button "Pesquisar por sessões existentes" at bounding box center [340, 232] width 173 height 22
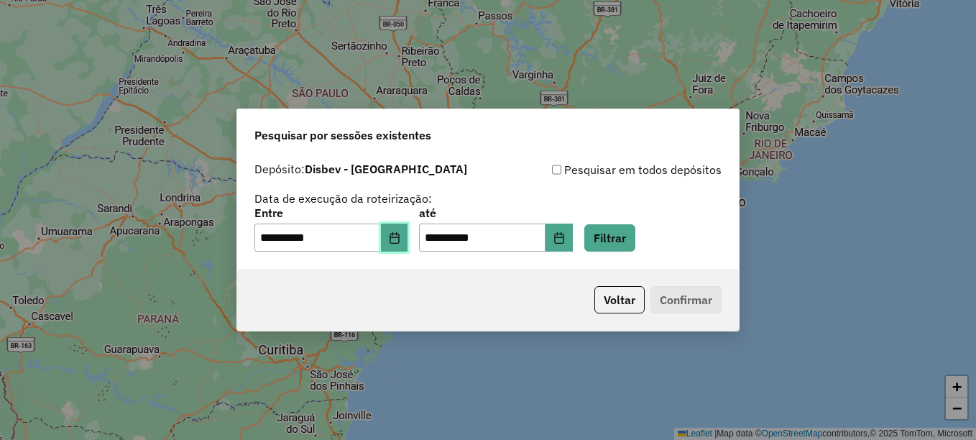
click at [400, 242] on icon "Choose Date" at bounding box center [395, 238] width 12 height 12
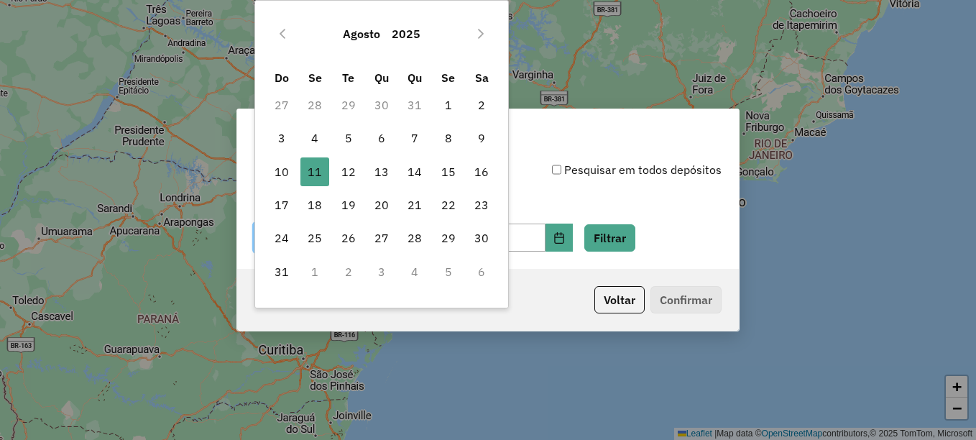
click at [363, 168] on td "12" at bounding box center [347, 171] width 33 height 33
click at [351, 177] on span "12" at bounding box center [348, 171] width 29 height 29
type input "**********"
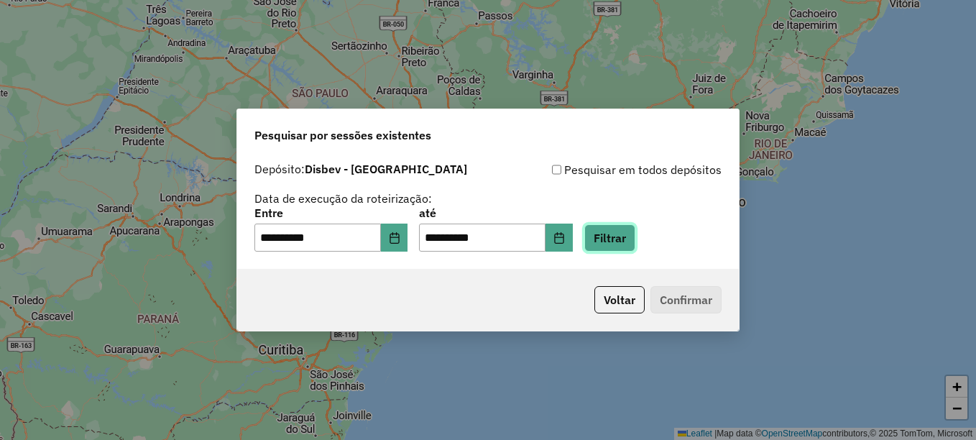
click at [635, 236] on button "Filtrar" at bounding box center [609, 237] width 51 height 27
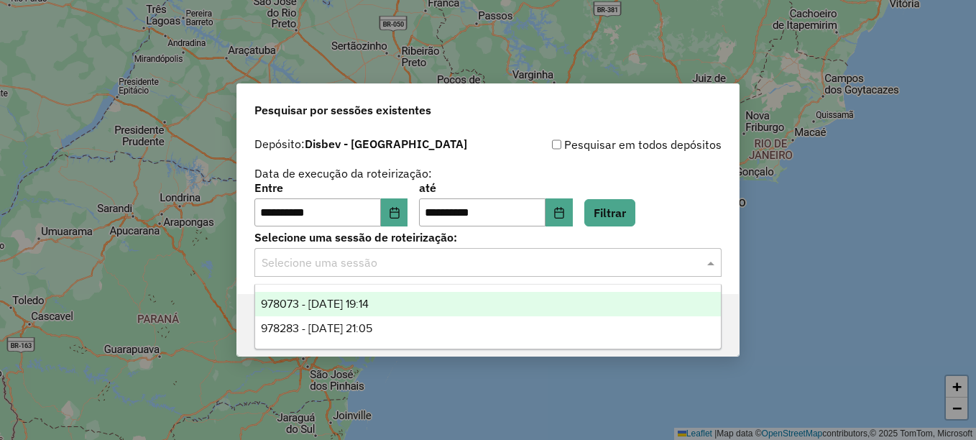
click at [380, 272] on div "Selecione uma sessão" at bounding box center [487, 262] width 467 height 29
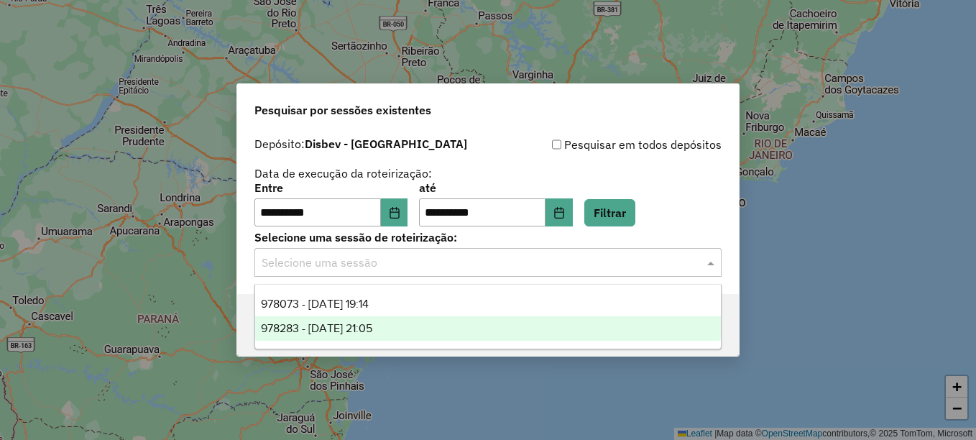
click at [333, 331] on span "978283 - 12/08/2025 21:05" at bounding box center [316, 328] width 111 height 12
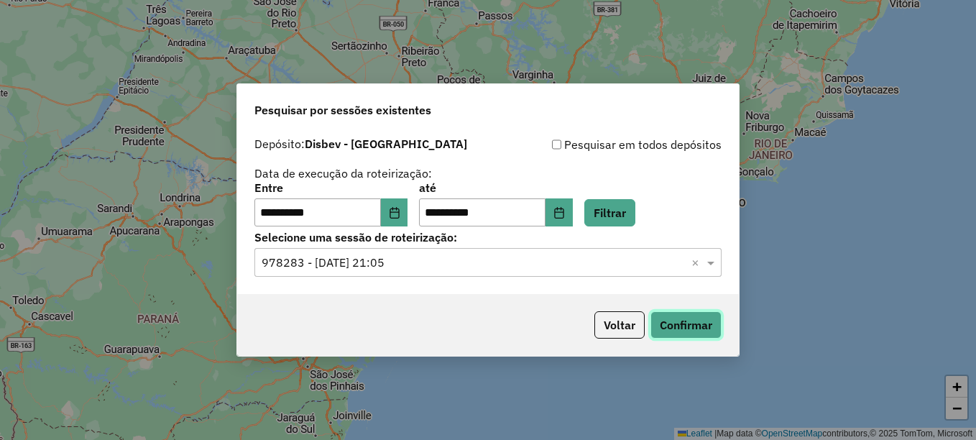
click at [706, 323] on button "Confirmar" at bounding box center [685, 324] width 71 height 27
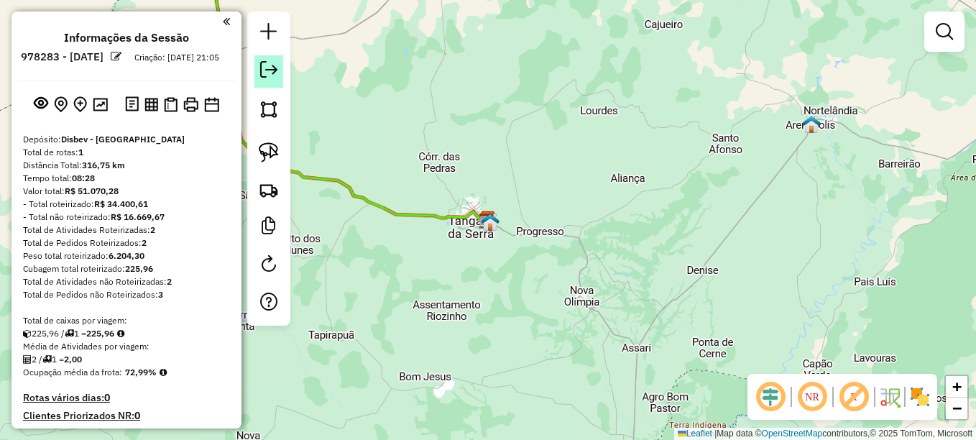
click at [273, 73] on em at bounding box center [268, 69] width 17 height 17
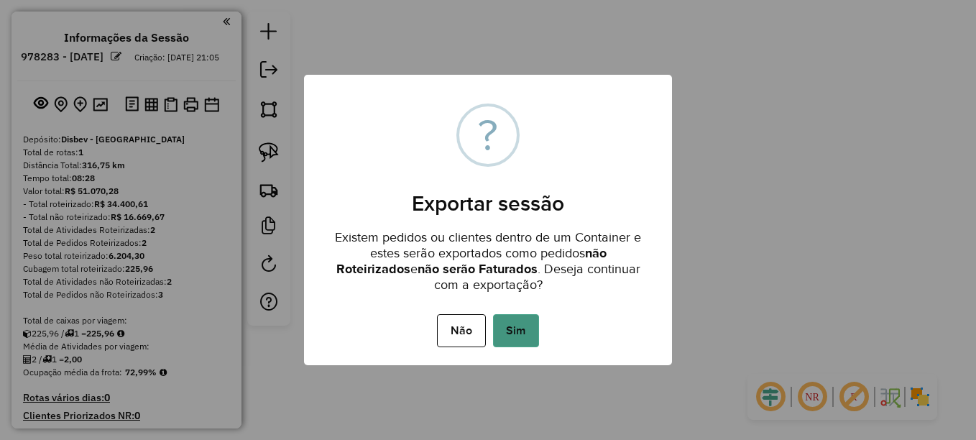
click at [497, 331] on button "Sim" at bounding box center [516, 330] width 46 height 33
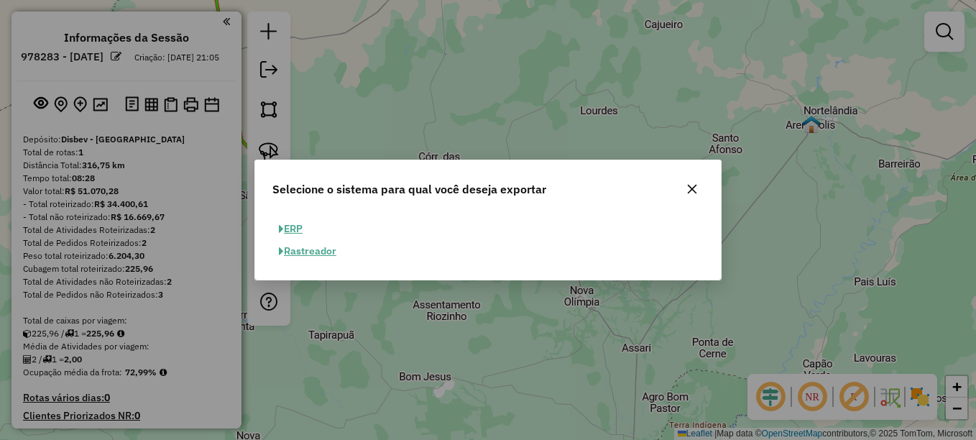
click at [290, 234] on button "ERP" at bounding box center [290, 229] width 37 height 22
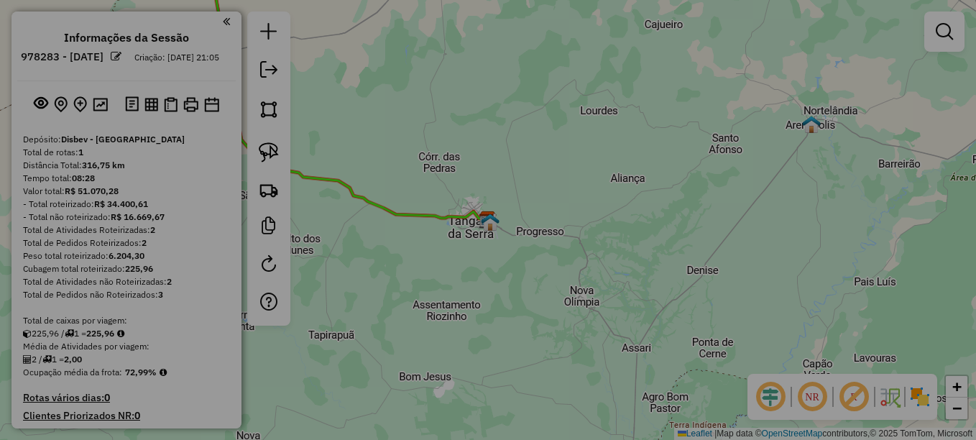
select select "**"
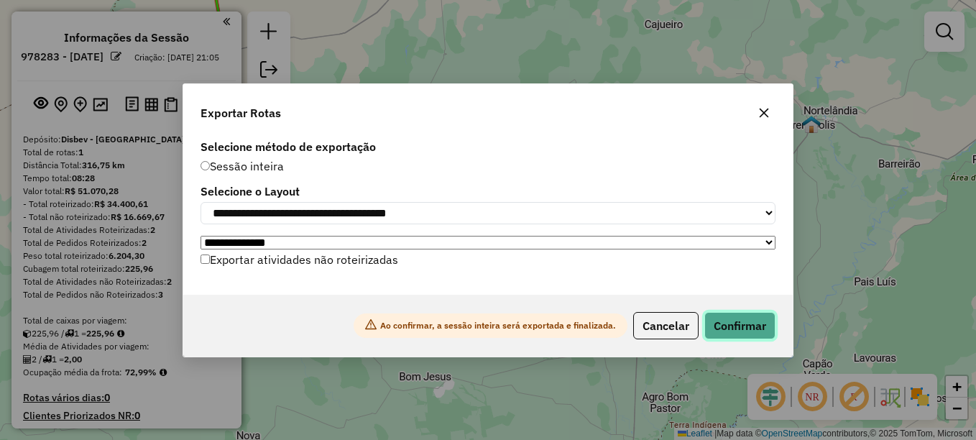
click at [719, 323] on button "Confirmar" at bounding box center [739, 325] width 71 height 27
